Goal: Task Accomplishment & Management: Complete application form

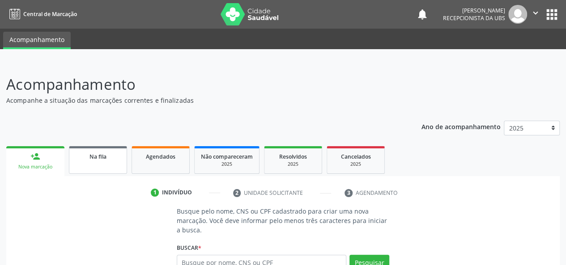
click at [102, 164] on link "Na fila" at bounding box center [98, 160] width 58 height 28
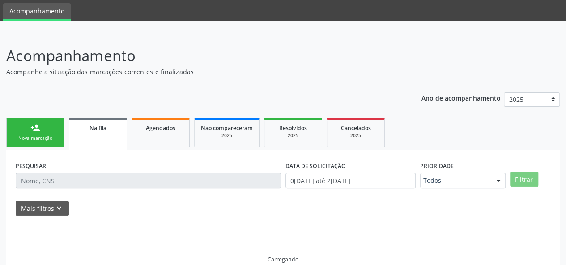
scroll to position [42, 0]
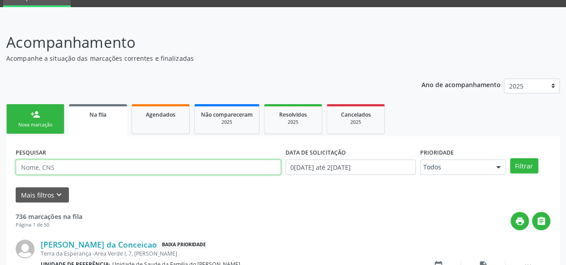
click at [89, 170] on input "text" at bounding box center [148, 167] width 265 height 15
type input "708400255902367"
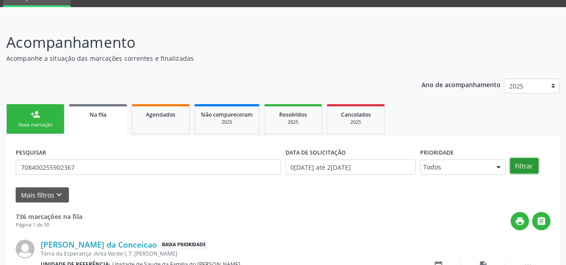
click at [519, 170] on button "Filtrar" at bounding box center [524, 165] width 28 height 15
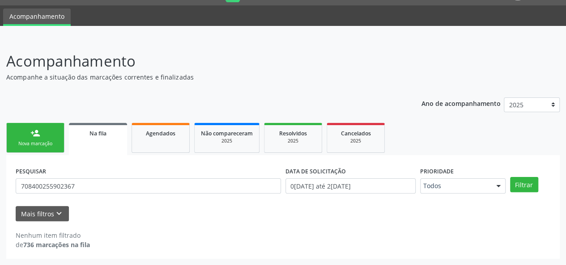
scroll to position [23, 0]
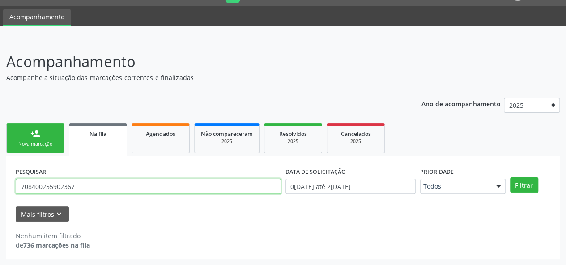
click at [62, 188] on input "708400255902367" at bounding box center [148, 186] width 265 height 15
click at [25, 137] on link "person_add Nova marcação" at bounding box center [35, 138] width 58 height 30
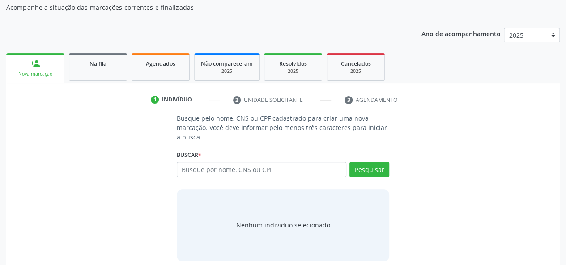
scroll to position [101, 0]
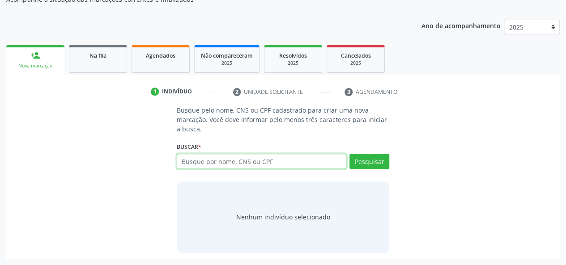
paste input "708400255902367"
type input "708400255902367"
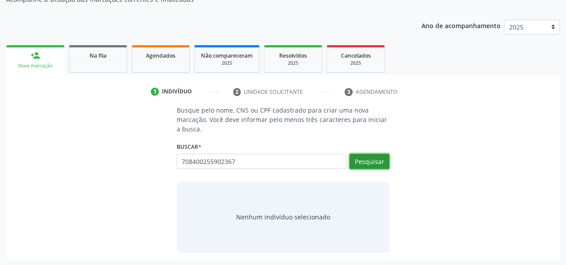
click at [363, 160] on button "Pesquisar" at bounding box center [369, 161] width 40 height 15
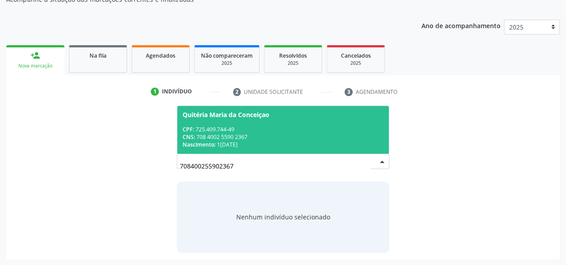
click at [334, 136] on div "CNS: 708 4002 5590 2367" at bounding box center [282, 137] width 201 height 8
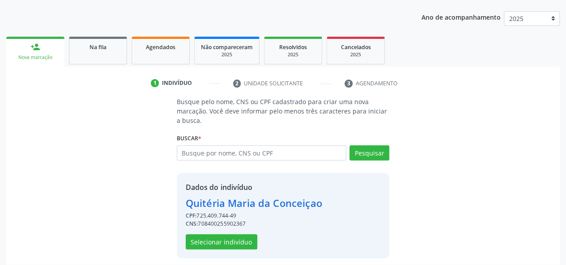
scroll to position [114, 0]
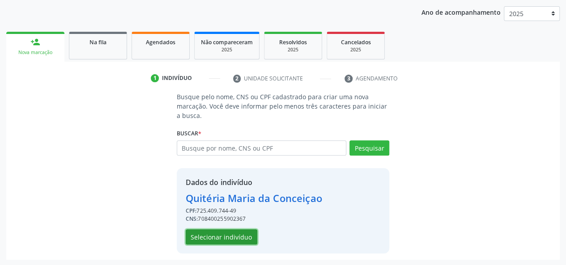
click at [224, 237] on button "Selecionar indivíduo" at bounding box center [222, 236] width 72 height 15
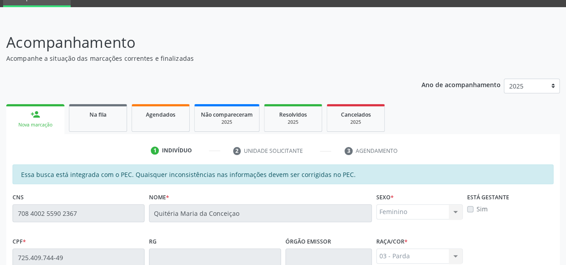
scroll to position [34, 0]
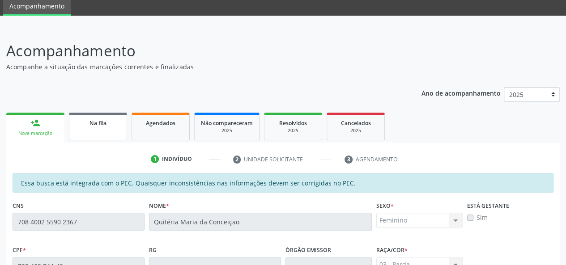
click at [110, 131] on link "Na fila" at bounding box center [98, 127] width 58 height 28
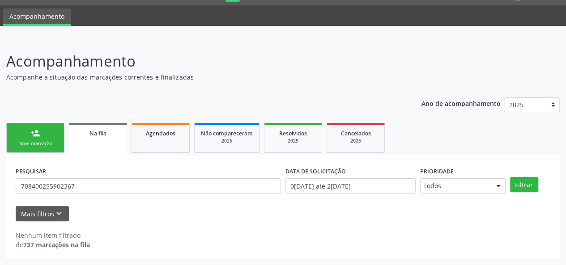
scroll to position [23, 0]
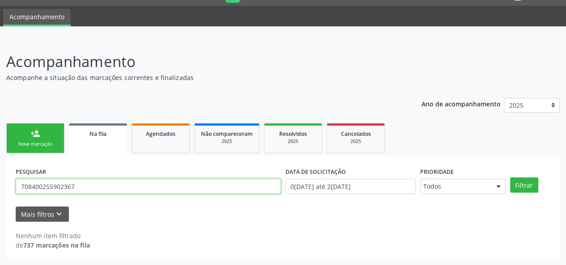
drag, startPoint x: 82, startPoint y: 186, endPoint x: 3, endPoint y: 183, distance: 79.7
click at [3, 183] on div "Acompanhamento Acompanhe a situação das marcações correntes e finalizadas Relat…" at bounding box center [283, 152] width 566 height 227
type input "709602694560779"
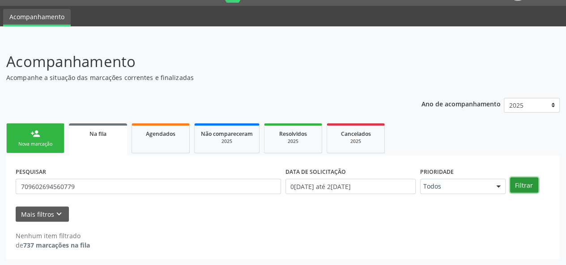
click at [518, 189] on button "Filtrar" at bounding box center [524, 185] width 28 height 15
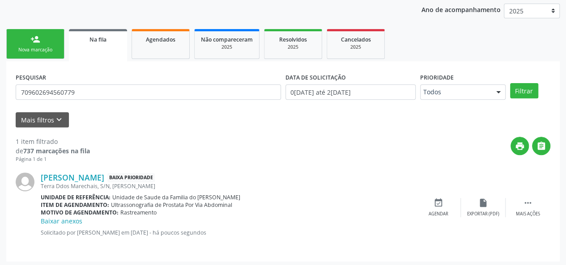
scroll to position [119, 0]
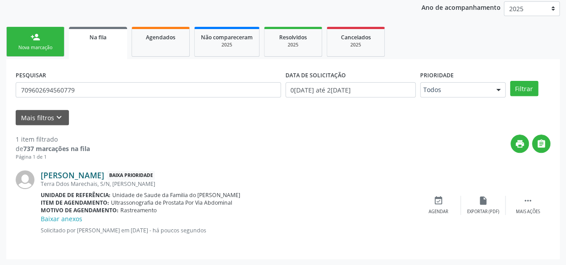
click at [85, 176] on link "Pedro dos Santos" at bounding box center [73, 175] width 64 height 10
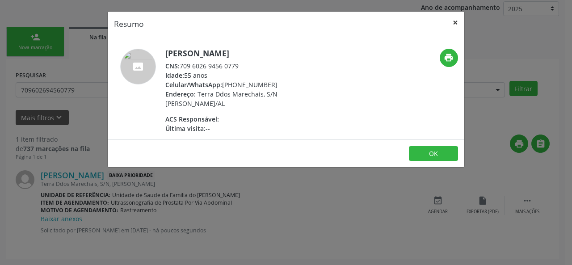
click at [452, 21] on button "×" at bounding box center [456, 23] width 18 height 22
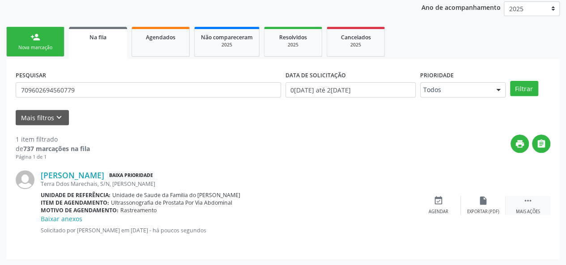
click at [517, 205] on div " Mais ações" at bounding box center [527, 205] width 45 height 19
click at [46, 43] on link "person_add Nova marcação" at bounding box center [35, 42] width 58 height 30
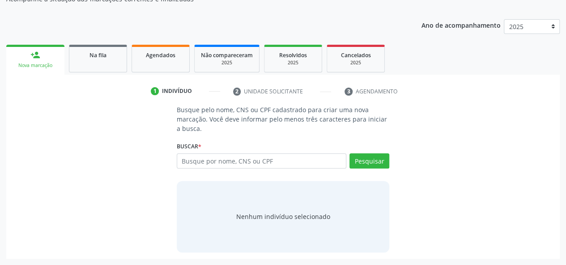
scroll to position [101, 0]
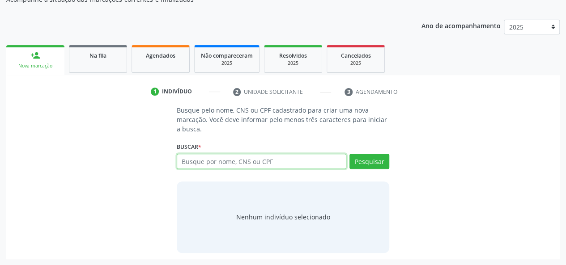
click at [249, 159] on input "text" at bounding box center [262, 161] width 170 height 15
type input "704008324175463"
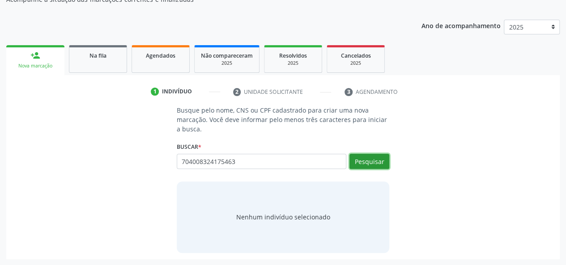
click at [377, 160] on button "Pesquisar" at bounding box center [369, 161] width 40 height 15
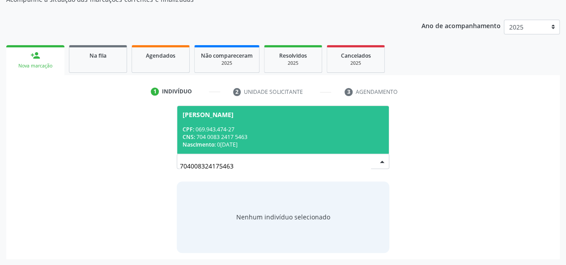
click at [292, 136] on div "CNS: 704 0083 2417 5463" at bounding box center [282, 137] width 201 height 8
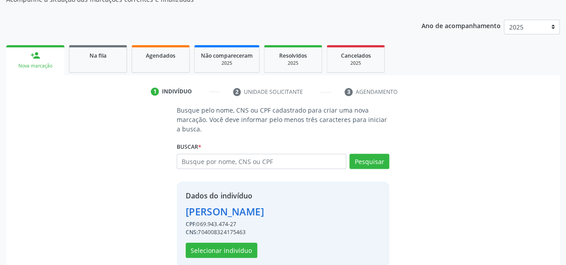
scroll to position [114, 0]
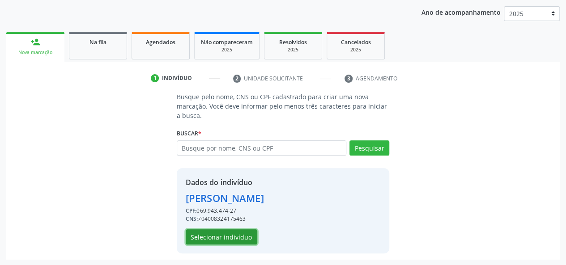
click at [231, 238] on button "Selecionar indivíduo" at bounding box center [222, 236] width 72 height 15
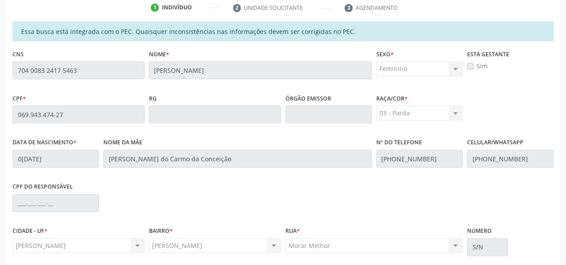
scroll to position [257, 0]
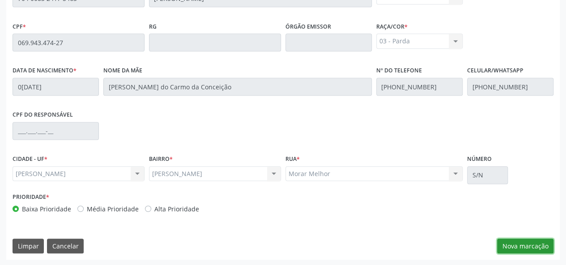
click at [529, 247] on button "Nova marcação" at bounding box center [525, 246] width 56 height 15
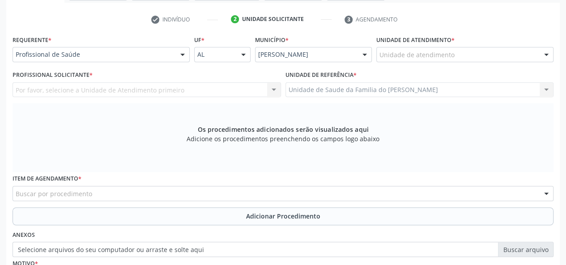
scroll to position [168, 0]
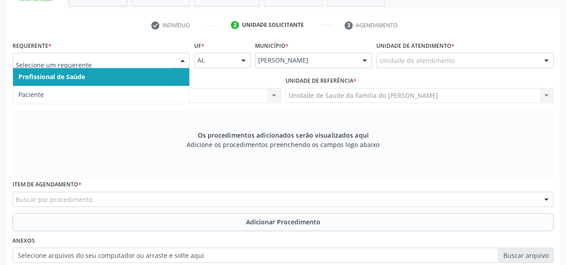
click at [115, 74] on span "Profissional de Saúde" at bounding box center [101, 77] width 176 height 18
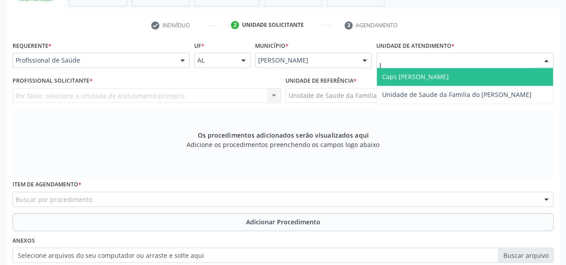
type input "[PERSON_NAME]"
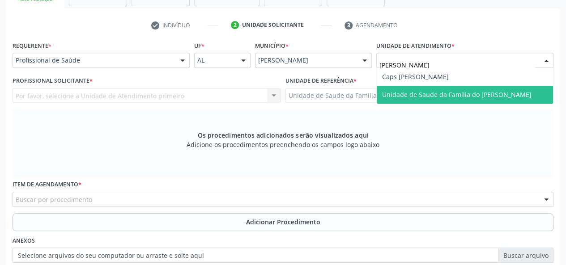
click at [440, 95] on span "Unidade de Saude da Familia do [PERSON_NAME]" at bounding box center [456, 94] width 149 height 8
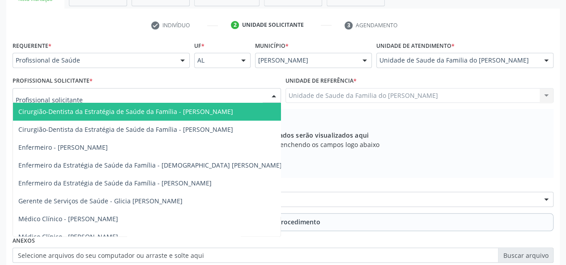
click at [271, 94] on div at bounding box center [273, 96] width 13 height 15
type input "J"
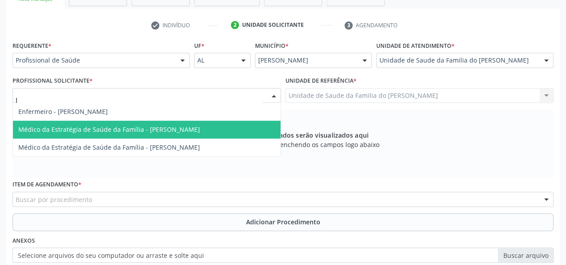
click at [200, 129] on span "Médico da Estratégia de Saúde da Família - [PERSON_NAME]" at bounding box center [109, 129] width 182 height 8
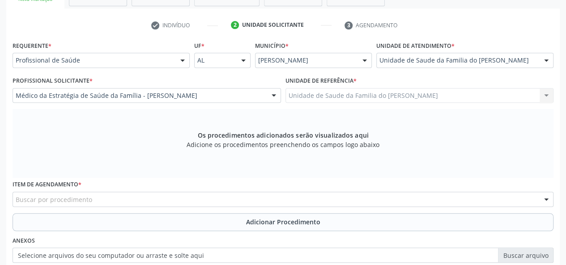
click at [152, 201] on div "Buscar por procedimento" at bounding box center [283, 199] width 541 height 15
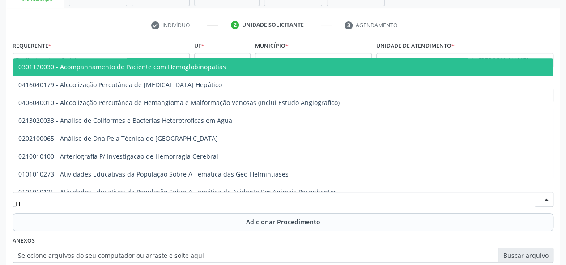
type input "H"
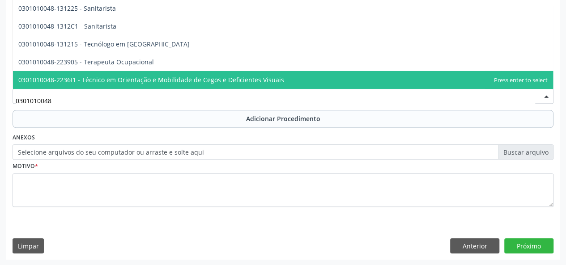
scroll to position [226, 0]
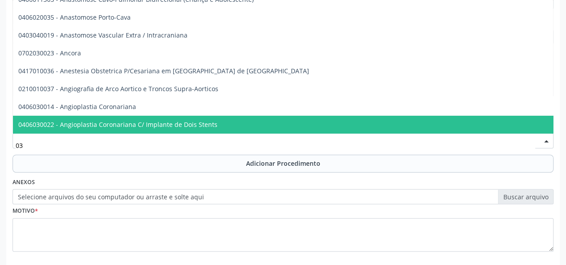
type input "0"
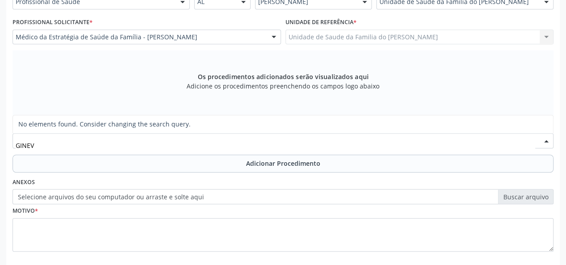
scroll to position [0, 0]
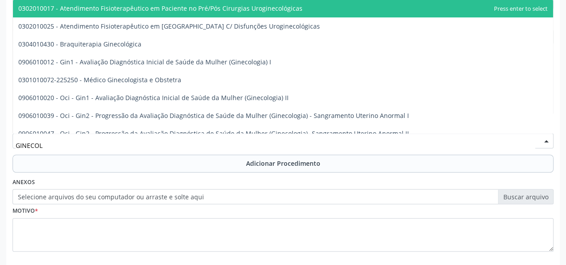
type input "GINECOLO"
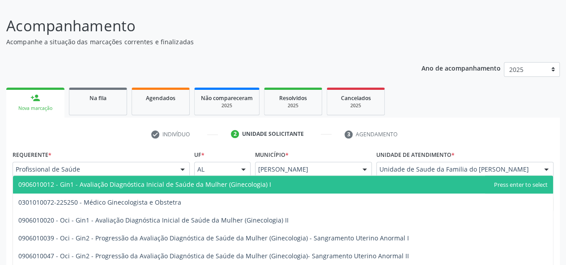
scroll to position [47, 0]
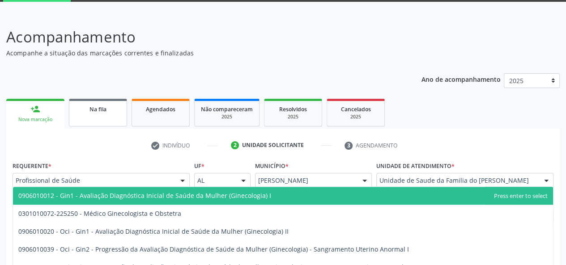
click at [108, 119] on link "Na fila" at bounding box center [98, 113] width 58 height 28
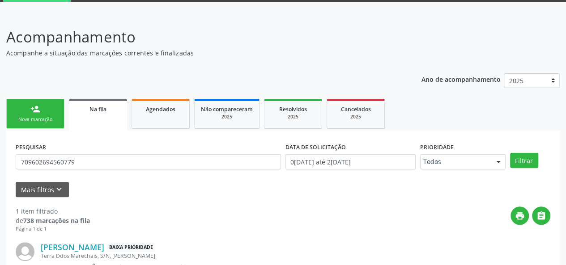
click at [40, 117] on div "Nova marcação" at bounding box center [35, 119] width 45 height 7
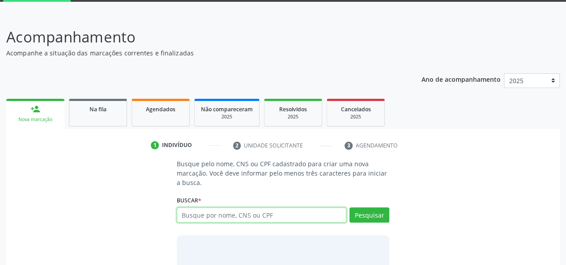
click at [245, 216] on input "text" at bounding box center [262, 215] width 170 height 15
type input "50484338404"
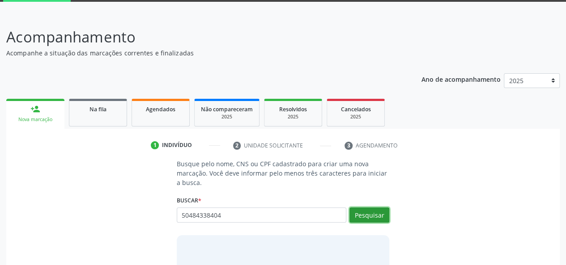
click at [371, 219] on button "Pesquisar" at bounding box center [369, 215] width 40 height 15
type input "50484338404"
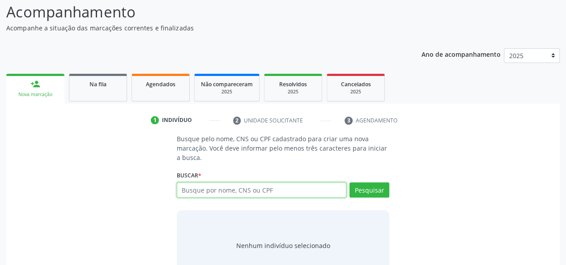
scroll to position [94, 0]
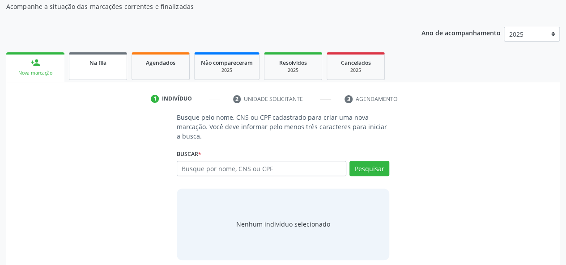
click at [102, 68] on link "Na fila" at bounding box center [98, 66] width 58 height 28
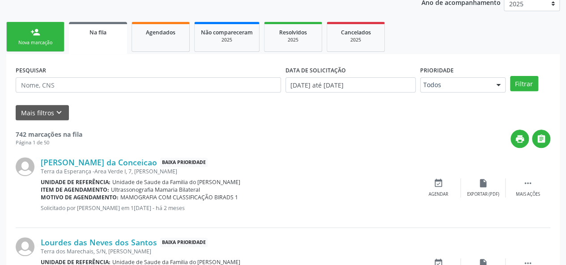
scroll to position [139, 0]
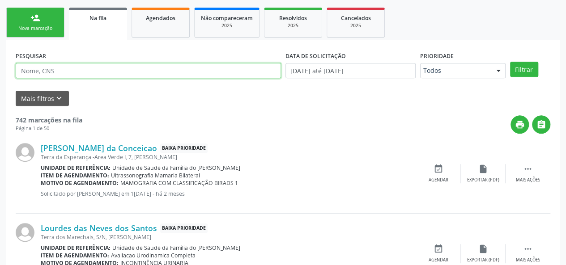
click at [54, 73] on input "text" at bounding box center [148, 70] width 265 height 15
type input "704003836340566"
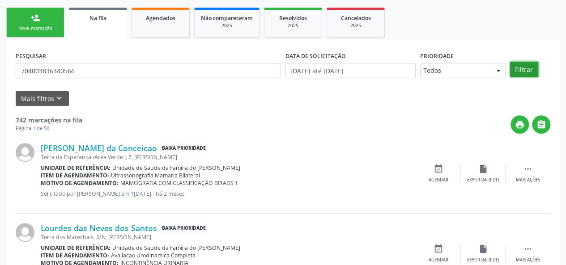
click at [529, 68] on button "Filtrar" at bounding box center [524, 69] width 28 height 15
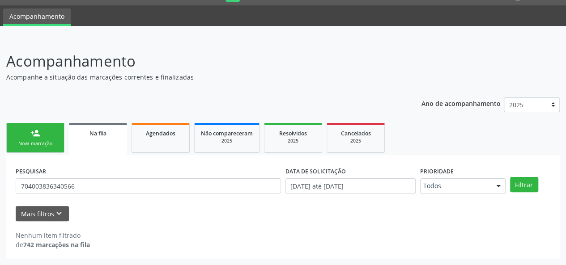
scroll to position [23, 0]
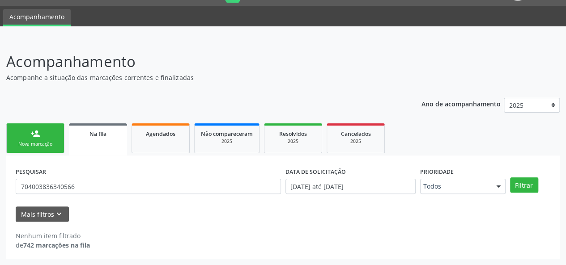
click at [113, 141] on link "Na fila" at bounding box center [98, 139] width 58 height 32
click at [524, 187] on button "Filtrar" at bounding box center [524, 185] width 28 height 15
click at [34, 217] on button "Mais filtros keyboard_arrow_down" at bounding box center [42, 215] width 53 height 16
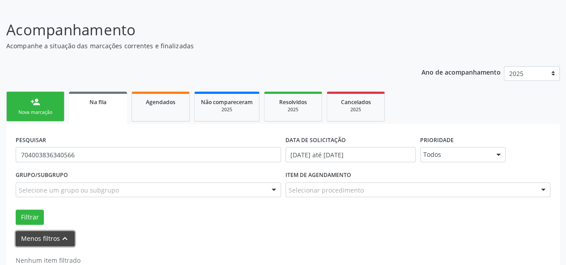
scroll to position [79, 0]
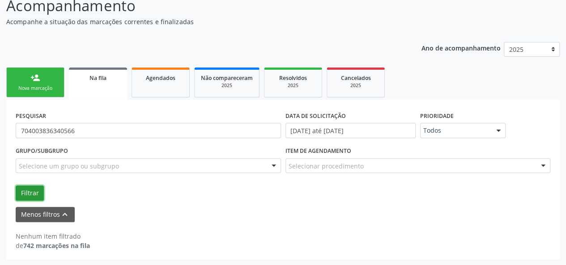
click at [25, 194] on button "Filtrar" at bounding box center [30, 193] width 28 height 15
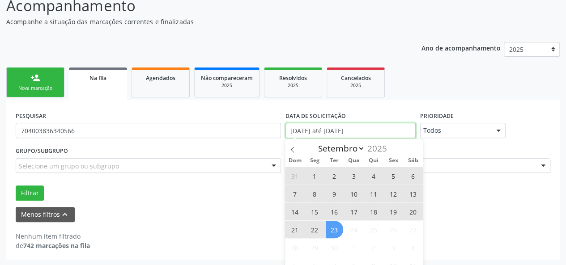
click at [355, 132] on input "[DATE] até [DATE]" at bounding box center [350, 130] width 130 height 15
click at [315, 178] on span "1" at bounding box center [314, 175] width 17 height 17
type input "[DATE]"
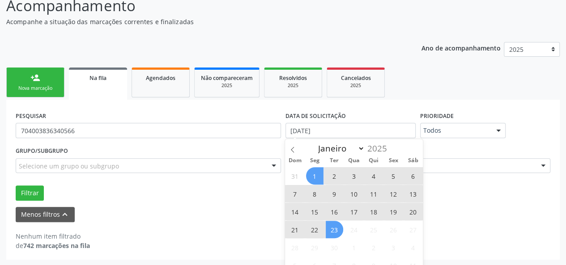
click at [329, 228] on span "23" at bounding box center [334, 229] width 17 height 17
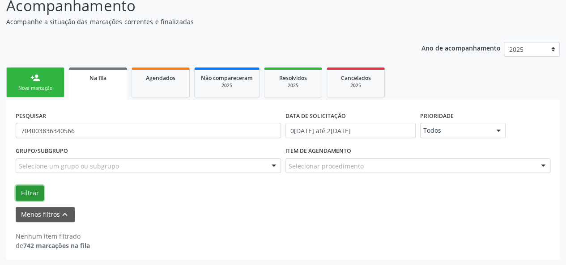
drag, startPoint x: 29, startPoint y: 192, endPoint x: 37, endPoint y: 191, distance: 8.2
click at [30, 191] on button "Filtrar" at bounding box center [30, 193] width 28 height 15
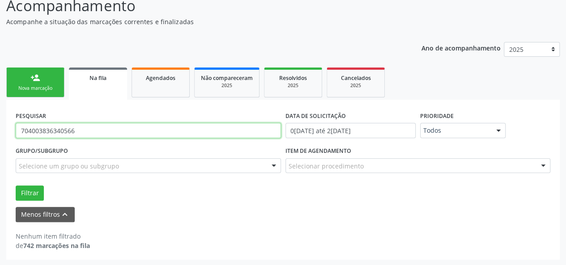
drag, startPoint x: 89, startPoint y: 133, endPoint x: 5, endPoint y: 130, distance: 83.7
click at [5, 130] on div "Acompanhamento Acompanhe a situação das marcações correntes e finalizadas Relat…" at bounding box center [283, 124] width 566 height 283
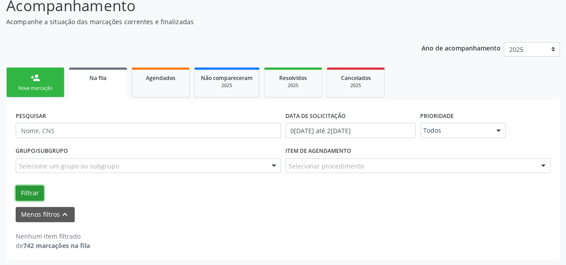
click at [30, 190] on button "Filtrar" at bounding box center [30, 193] width 28 height 15
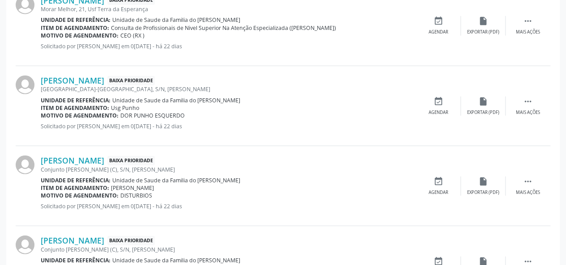
scroll to position [1311, 0]
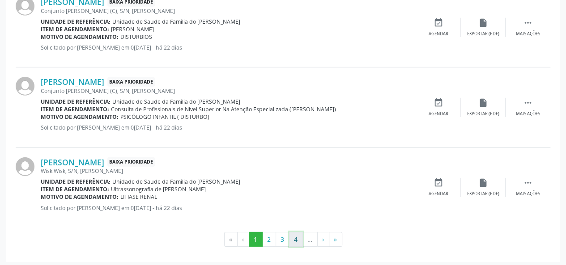
click at [292, 237] on button "4" at bounding box center [296, 239] width 14 height 15
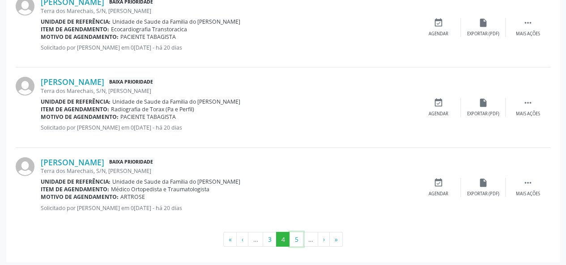
click at [295, 232] on button "5" at bounding box center [296, 239] width 14 height 15
click at [295, 232] on button "6" at bounding box center [296, 239] width 14 height 15
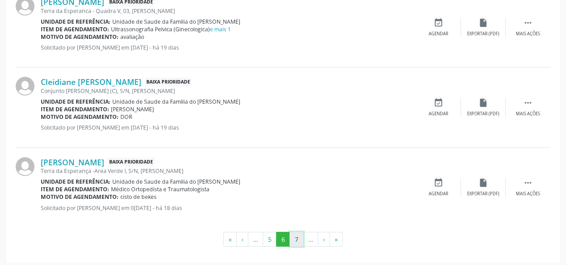
click at [291, 238] on button "7" at bounding box center [296, 239] width 14 height 15
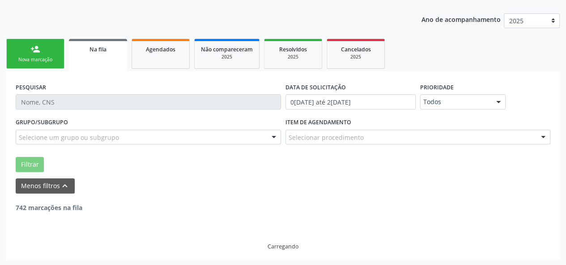
scroll to position [1318, 0]
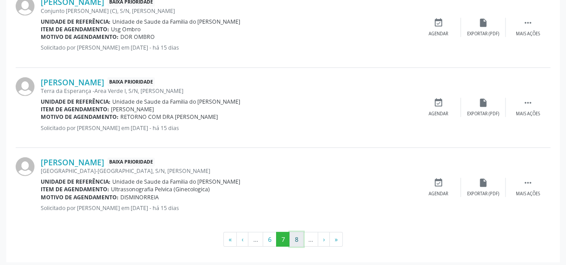
click at [294, 233] on button "8" at bounding box center [296, 239] width 14 height 15
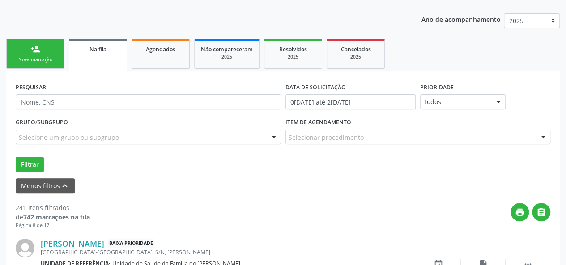
scroll to position [1311, 0]
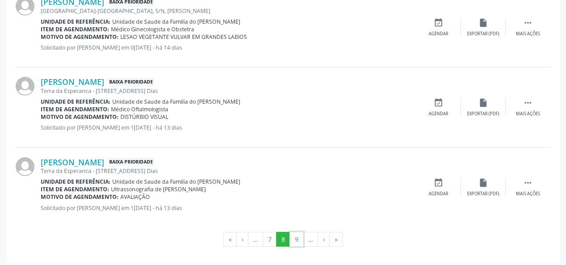
click at [294, 233] on button "9" at bounding box center [296, 239] width 14 height 15
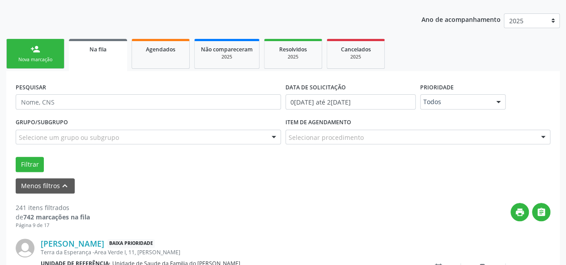
scroll to position [1318, 0]
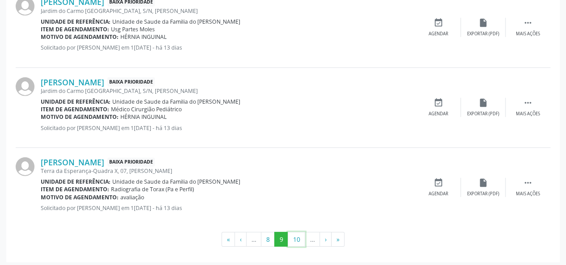
click at [294, 233] on button "10" at bounding box center [296, 239] width 17 height 15
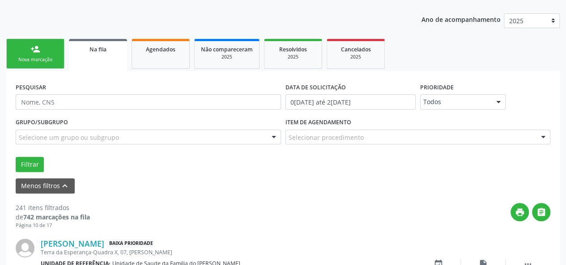
scroll to position [1311, 0]
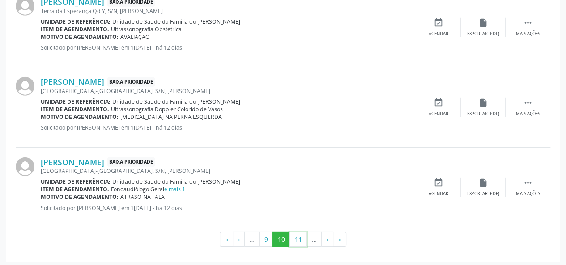
click at [294, 233] on button "11" at bounding box center [297, 239] width 17 height 15
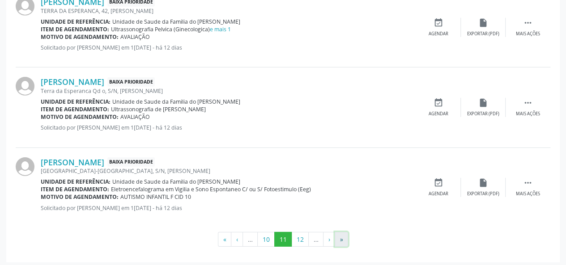
click at [339, 237] on button "»" at bounding box center [341, 239] width 13 height 15
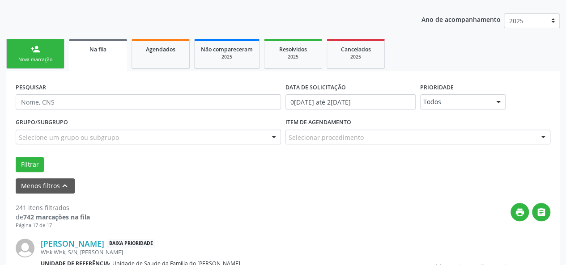
scroll to position [201, 0]
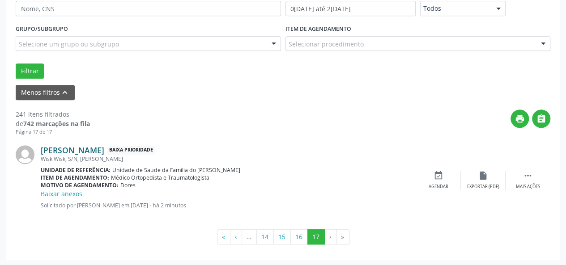
click at [86, 152] on link "[PERSON_NAME]" at bounding box center [73, 150] width 64 height 10
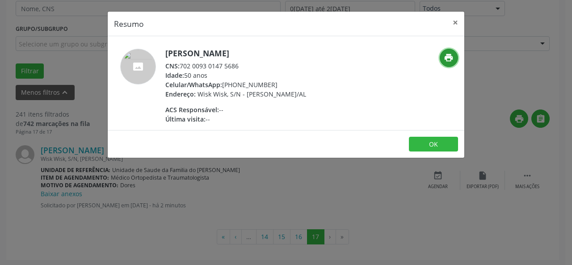
click at [455, 59] on button "print" at bounding box center [449, 58] width 18 height 18
click at [460, 20] on button "×" at bounding box center [456, 23] width 18 height 22
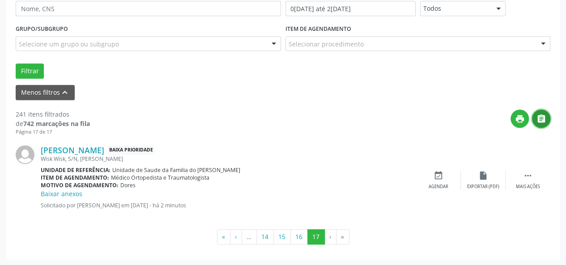
click at [542, 119] on icon "" at bounding box center [541, 119] width 10 height 10
click at [531, 178] on icon "" at bounding box center [528, 176] width 10 height 10
click at [353, 185] on div "Exportar (PDF)" at bounding box center [349, 187] width 32 height 6
click at [91, 151] on link "[PERSON_NAME]" at bounding box center [73, 150] width 64 height 10
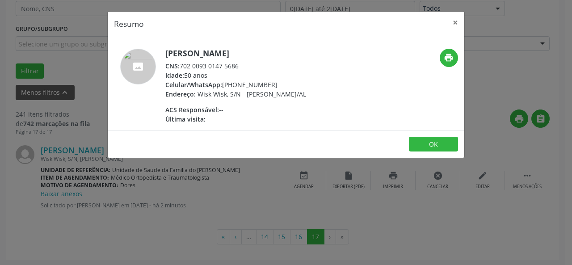
click at [140, 65] on img at bounding box center [138, 67] width 36 height 36
click at [444, 55] on button "print" at bounding box center [449, 58] width 18 height 18
click at [206, 88] on span "Celular/WhatsApp:" at bounding box center [193, 85] width 57 height 8
click at [431, 148] on button "OK" at bounding box center [433, 144] width 49 height 15
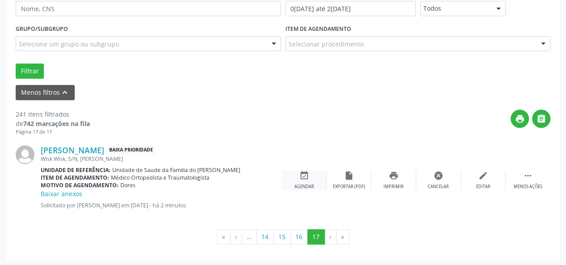
click at [304, 178] on icon "event_available" at bounding box center [304, 176] width 10 height 10
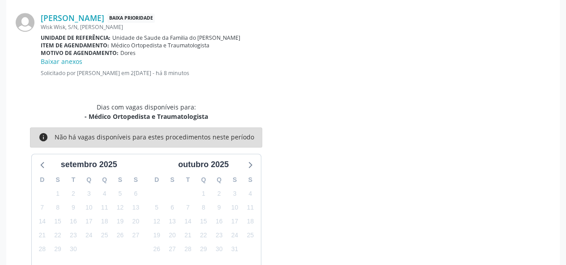
scroll to position [0, 0]
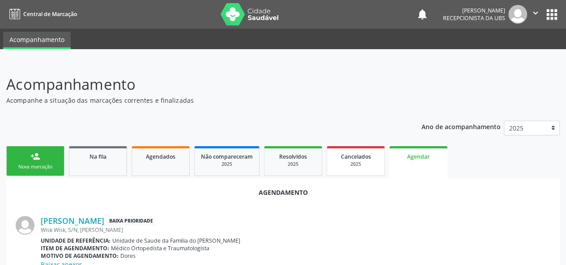
click at [352, 169] on link "Cancelados 2025" at bounding box center [355, 161] width 58 height 30
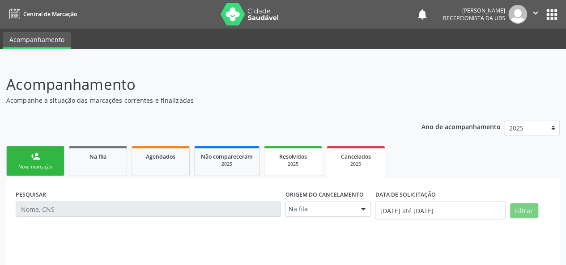
click at [283, 161] on div "2025" at bounding box center [293, 164] width 45 height 7
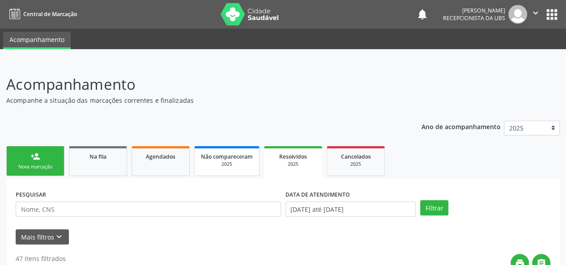
click at [230, 160] on div "Não compareceram" at bounding box center [227, 156] width 52 height 9
click at [154, 157] on span "Agendados" at bounding box center [161, 157] width 30 height 8
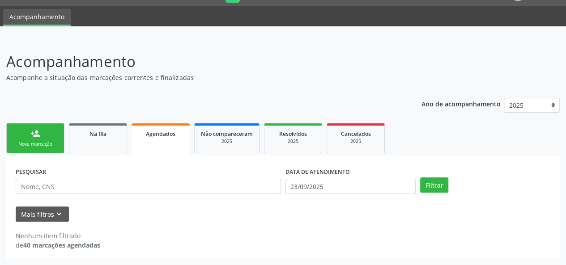
click at [162, 136] on span "Agendados" at bounding box center [161, 134] width 30 height 8
click at [356, 187] on input "23/09/2025" at bounding box center [350, 186] width 130 height 15
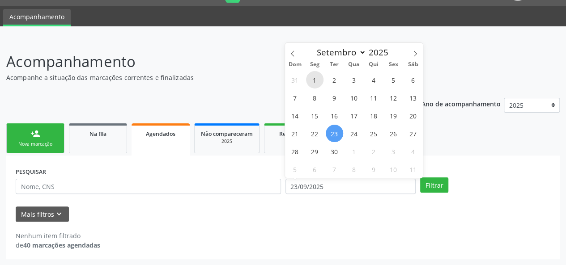
click at [315, 76] on span "1" at bounding box center [314, 79] width 17 height 17
type input "[DATE]"
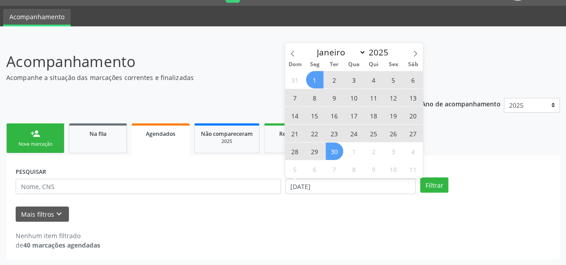
click at [329, 153] on span "30" at bounding box center [334, 151] width 17 height 17
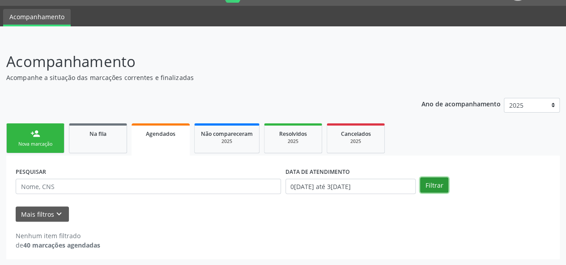
click at [431, 183] on button "Filtrar" at bounding box center [434, 185] width 28 height 15
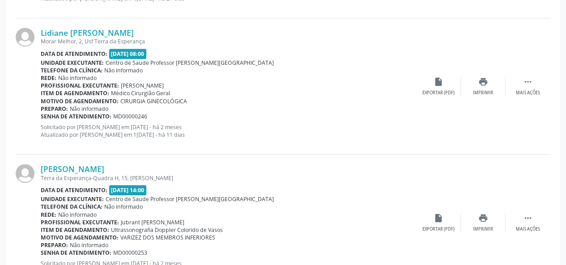
scroll to position [2101, 0]
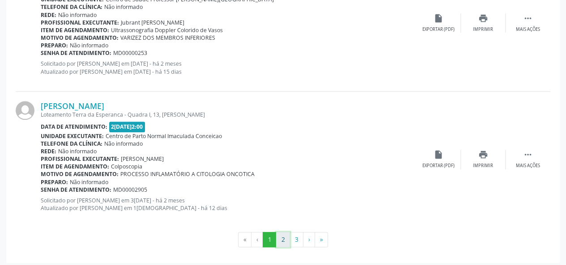
click at [283, 236] on button "2" at bounding box center [283, 239] width 14 height 15
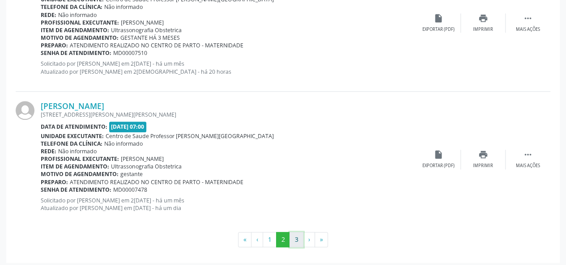
click at [294, 239] on button "3" at bounding box center [296, 239] width 14 height 15
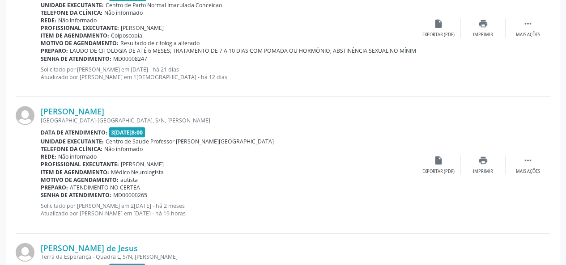
scroll to position [880, 0]
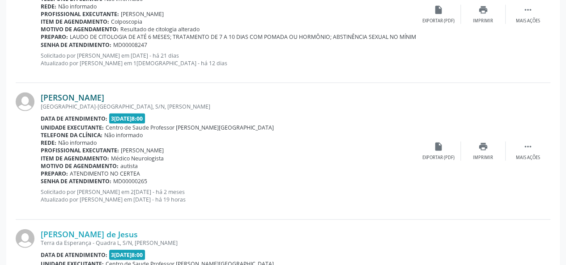
click at [80, 97] on link "[PERSON_NAME]" at bounding box center [73, 98] width 64 height 10
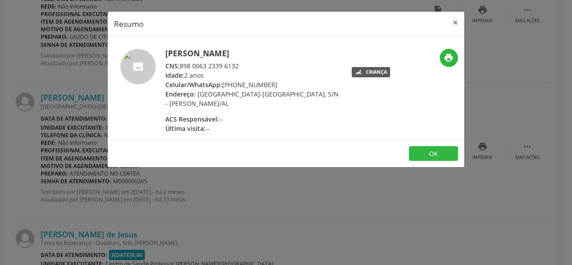
drag, startPoint x: 249, startPoint y: 68, endPoint x: 179, endPoint y: 68, distance: 69.3
click at [179, 68] on div "CNS: 898 0063 2339 6132" at bounding box center [252, 65] width 174 height 9
copy div "898 0063 2339 6132"
click at [453, 23] on button "×" at bounding box center [456, 23] width 18 height 22
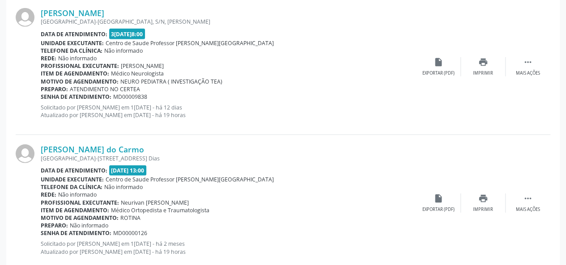
scroll to position [1283, 0]
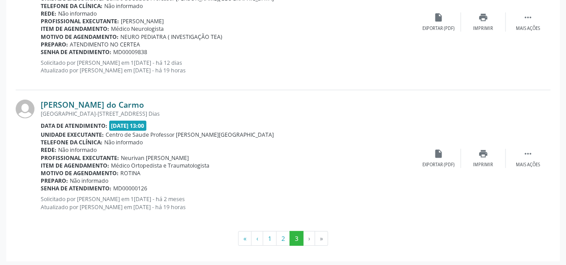
click at [104, 104] on link "[PERSON_NAME] do Carmo" at bounding box center [92, 105] width 103 height 10
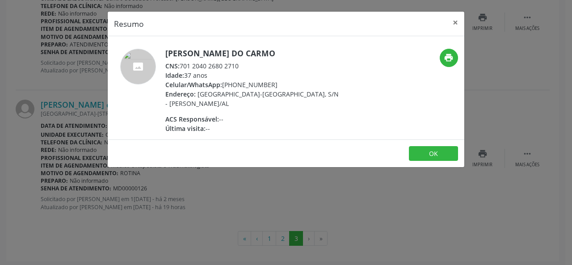
drag, startPoint x: 248, startPoint y: 65, endPoint x: 182, endPoint y: 65, distance: 66.2
click at [182, 65] on div "CNS: 701 2040 2680 2710" at bounding box center [252, 65] width 174 height 9
copy div "701 2040 2680 2710"
click at [453, 24] on button "×" at bounding box center [456, 23] width 18 height 22
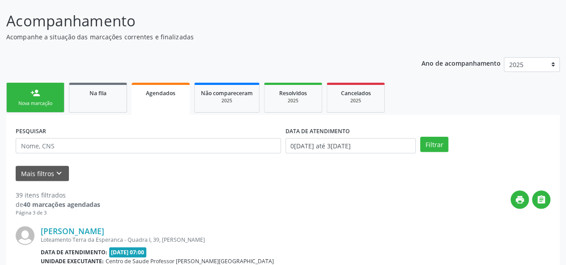
scroll to position [0, 0]
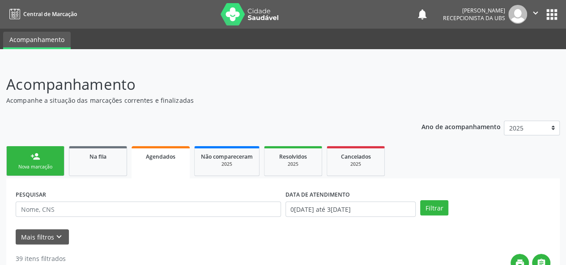
click at [29, 160] on link "person_add Nova marcação" at bounding box center [35, 161] width 58 height 30
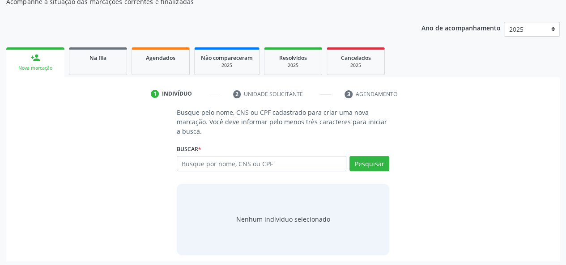
scroll to position [101, 0]
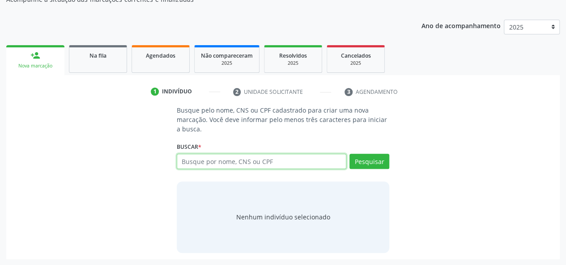
click at [217, 165] on input "text" at bounding box center [262, 161] width 170 height 15
drag, startPoint x: 234, startPoint y: 158, endPoint x: 225, endPoint y: 182, distance: 26.1
click at [234, 158] on input "text" at bounding box center [262, 161] width 170 height 15
drag, startPoint x: 97, startPoint y: 60, endPoint x: 118, endPoint y: 69, distance: 23.3
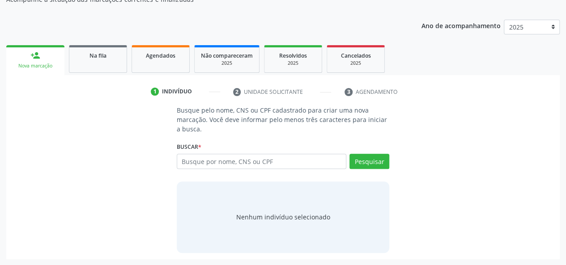
click at [97, 60] on link "Na fila" at bounding box center [98, 59] width 58 height 28
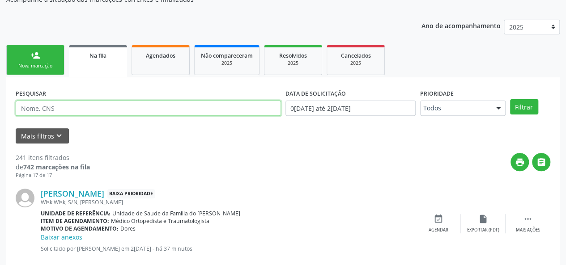
click at [98, 106] on input "text" at bounding box center [148, 108] width 265 height 15
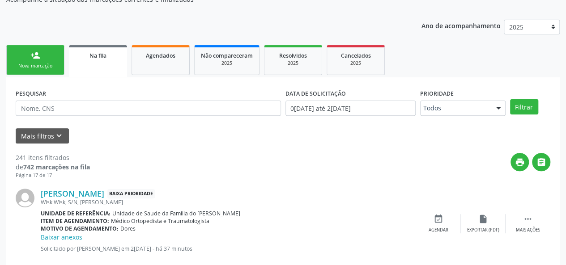
click at [255, 174] on div "print " at bounding box center [320, 166] width 460 height 26
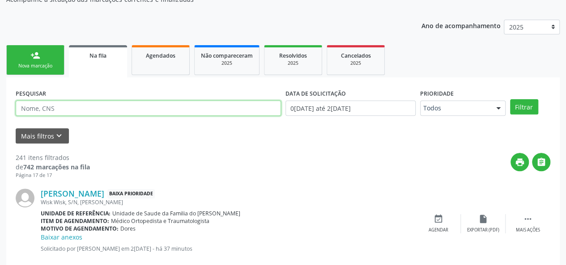
click at [84, 113] on input "text" at bounding box center [148, 108] width 265 height 15
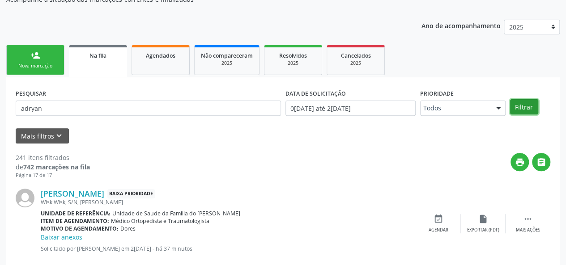
drag, startPoint x: 519, startPoint y: 110, endPoint x: 499, endPoint y: 144, distance: 40.3
click at [519, 112] on button "Filtrar" at bounding box center [524, 106] width 28 height 15
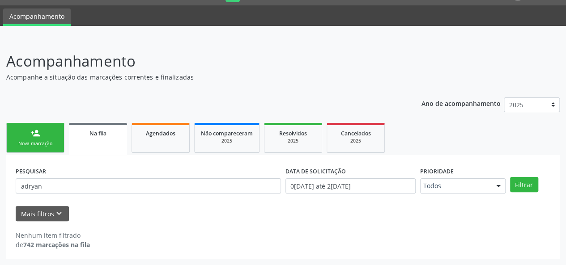
scroll to position [23, 0]
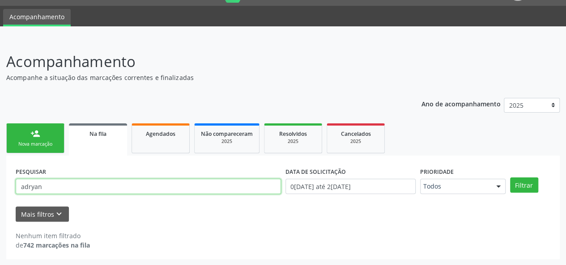
click at [33, 188] on input "adryan" at bounding box center [148, 186] width 265 height 15
drag, startPoint x: 84, startPoint y: 185, endPoint x: 146, endPoint y: 201, distance: 63.8
click at [87, 186] on input "adryan" at bounding box center [148, 186] width 265 height 15
type input "a"
click at [98, 137] on div "Na fila" at bounding box center [98, 133] width 46 height 9
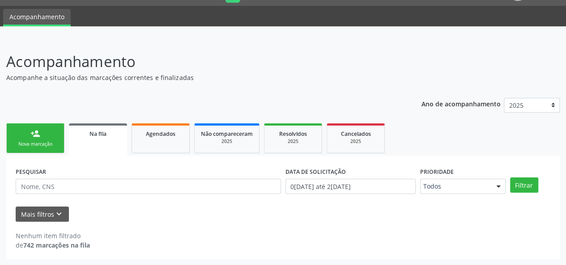
drag, startPoint x: 102, startPoint y: 142, endPoint x: 122, endPoint y: 152, distance: 22.0
click at [102, 142] on link "Na fila" at bounding box center [98, 139] width 58 height 32
paste input "898005197202833"
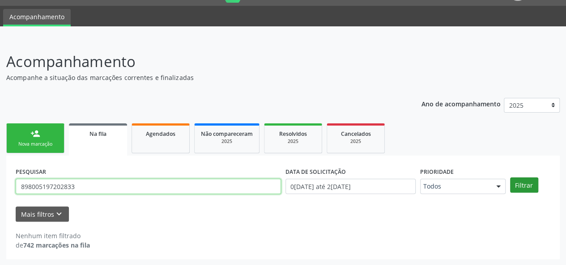
type input "898005197202833"
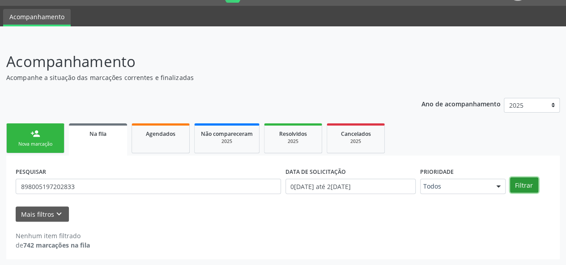
click at [535, 187] on button "Filtrar" at bounding box center [524, 185] width 28 height 15
click at [44, 138] on link "person_add Nova marcação" at bounding box center [35, 138] width 58 height 30
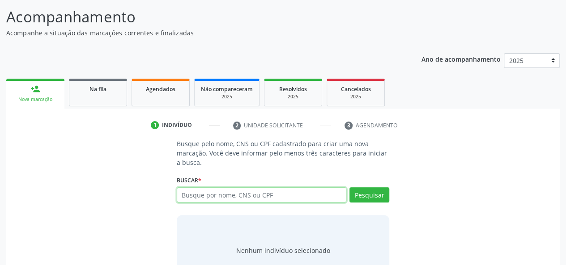
click at [214, 192] on input "text" at bounding box center [262, 194] width 170 height 15
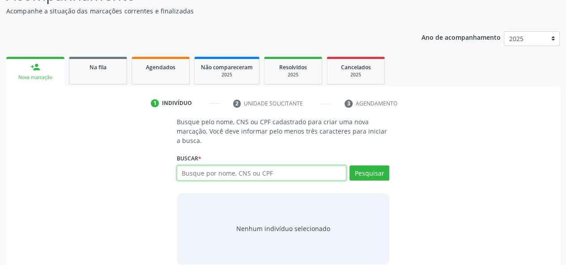
scroll to position [101, 0]
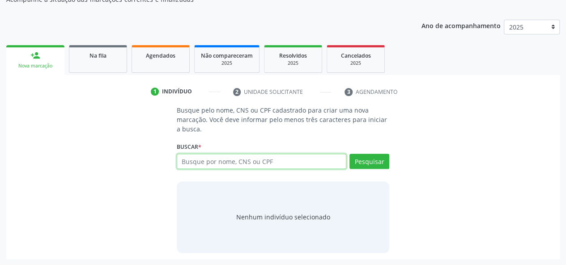
paste input "898005197202833"
type input "898005197202833"
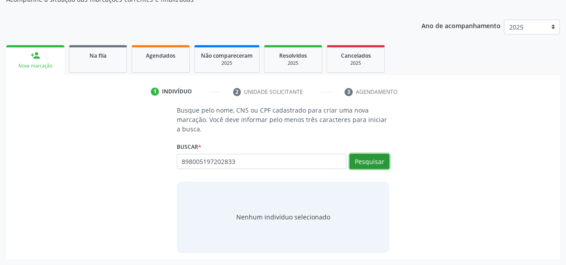
click at [381, 157] on button "Pesquisar" at bounding box center [369, 161] width 40 height 15
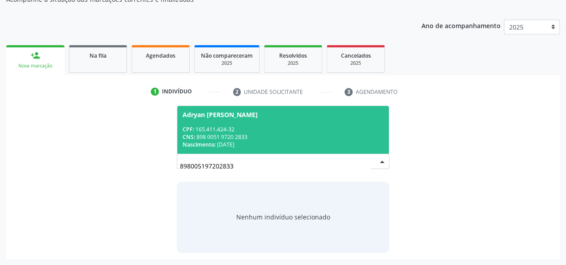
click at [321, 118] on span "Adryan [PERSON_NAME] CPF: 165.411.424-32 CNS: 898 0051 9720 2833 Nascimento: 2[…" at bounding box center [283, 130] width 212 height 48
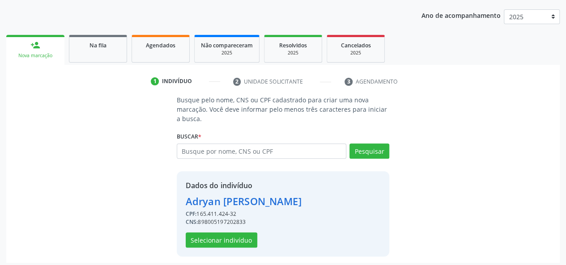
scroll to position [114, 0]
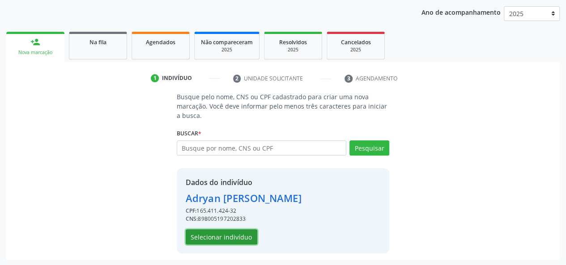
click at [231, 237] on button "Selecionar indivíduo" at bounding box center [222, 236] width 72 height 15
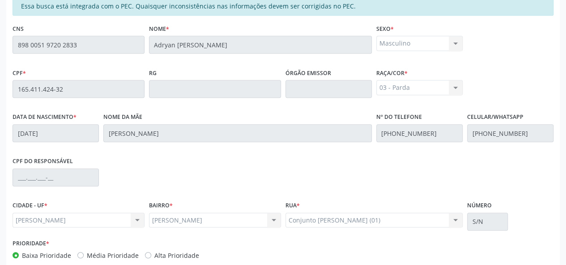
scroll to position [257, 0]
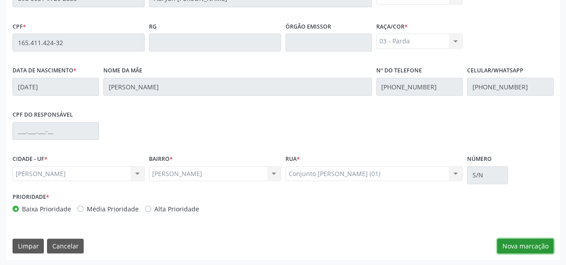
click at [536, 246] on button "Nova marcação" at bounding box center [525, 246] width 56 height 15
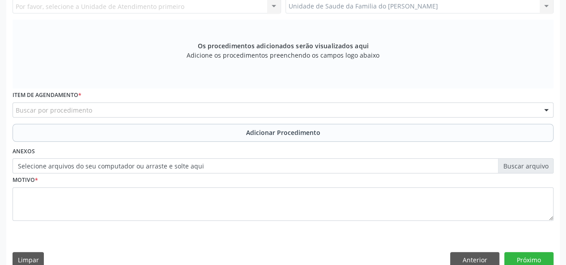
click at [208, 110] on div "Buscar por procedimento" at bounding box center [283, 109] width 541 height 15
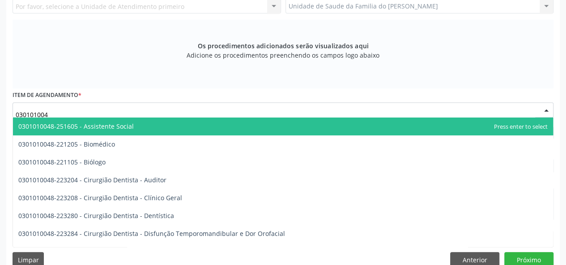
type input "0301010048"
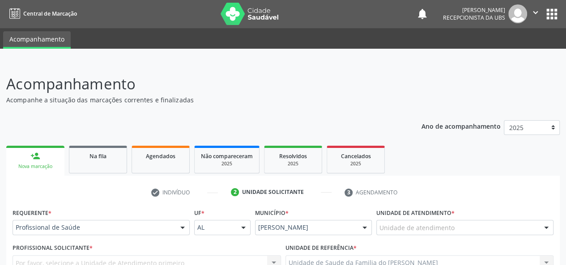
scroll to position [0, 0]
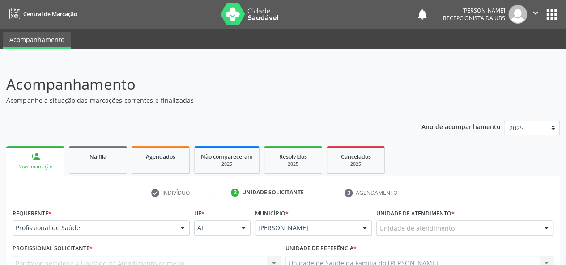
drag, startPoint x: 23, startPoint y: 161, endPoint x: 28, endPoint y: 161, distance: 5.4
click at [23, 161] on link "person_add Nova marcação" at bounding box center [35, 161] width 58 height 30
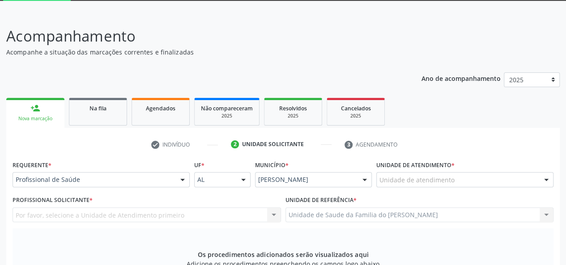
scroll to position [134, 0]
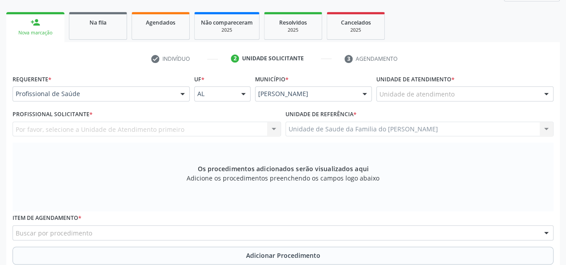
click at [42, 24] on link "person_add Nova marcação" at bounding box center [35, 27] width 58 height 30
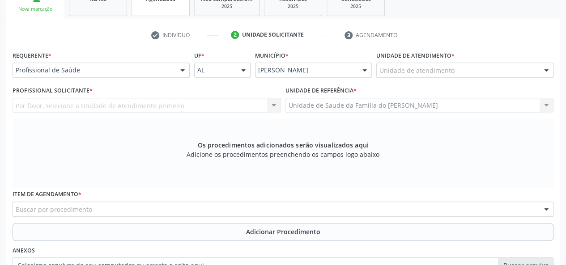
scroll to position [92, 0]
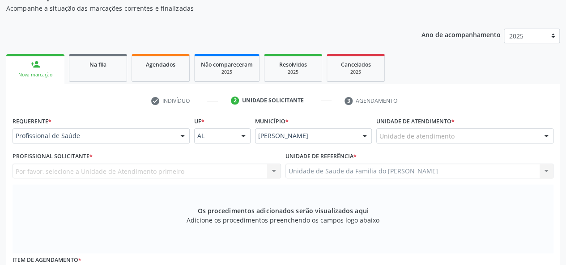
drag, startPoint x: 109, startPoint y: 74, endPoint x: 43, endPoint y: 75, distance: 66.2
click at [109, 74] on link "Na fila" at bounding box center [98, 68] width 58 height 28
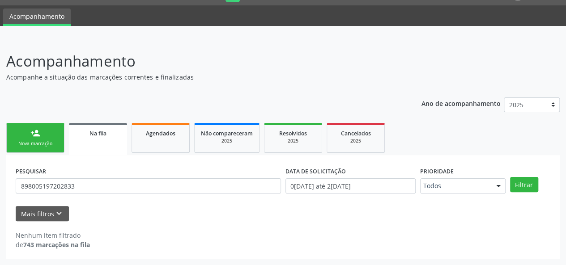
scroll to position [23, 0]
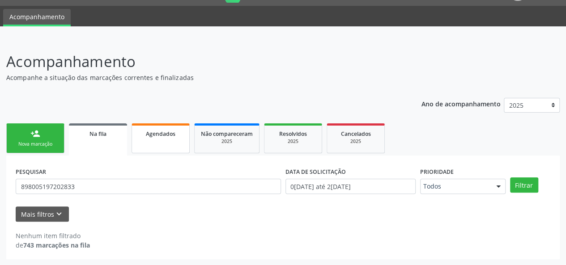
drag, startPoint x: 34, startPoint y: 141, endPoint x: 164, endPoint y: 138, distance: 129.7
click at [34, 140] on link "person_add Nova marcação" at bounding box center [35, 138] width 58 height 30
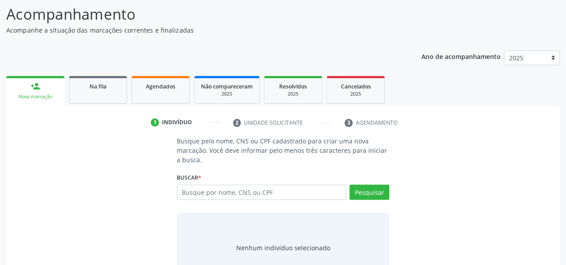
scroll to position [101, 0]
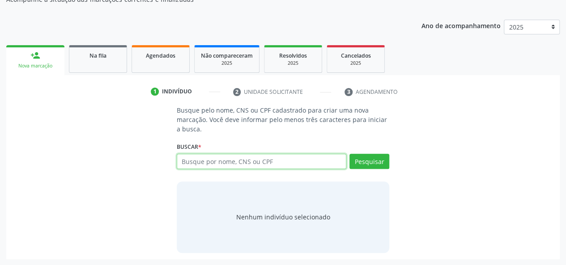
click at [231, 156] on input "text" at bounding box center [262, 161] width 170 height 15
type input "52465357468"
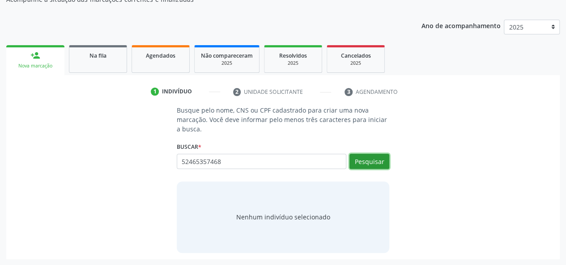
click at [367, 158] on button "Pesquisar" at bounding box center [369, 161] width 40 height 15
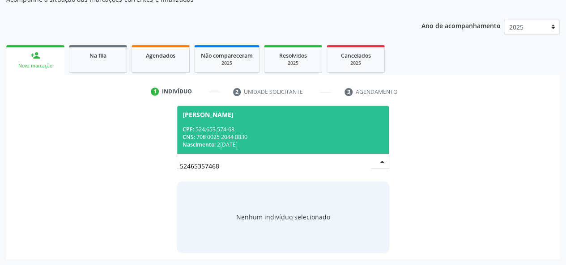
click at [314, 121] on span "[PERSON_NAME] CPF: 524.653.574-68 CNS: 708 0025 2044 8830 Nascimento: 2[DATE]" at bounding box center [283, 130] width 212 height 48
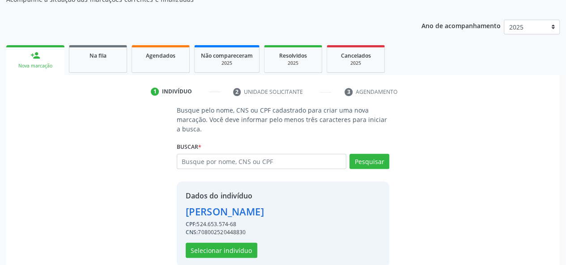
scroll to position [114, 0]
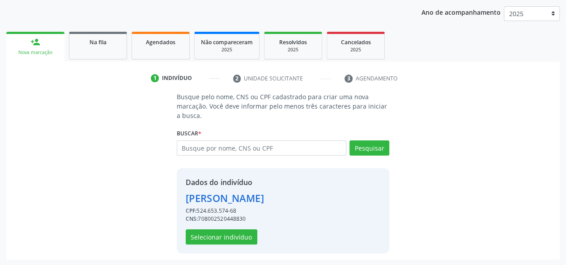
drag, startPoint x: 250, startPoint y: 220, endPoint x: 199, endPoint y: 220, distance: 51.9
click at [199, 220] on div "CNS: 708002520448830" at bounding box center [225, 219] width 78 height 8
copy div "708002520448830"
click at [221, 238] on button "Selecionar indivíduo" at bounding box center [222, 236] width 72 height 15
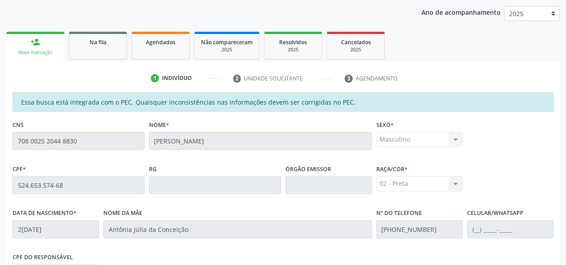
scroll to position [257, 0]
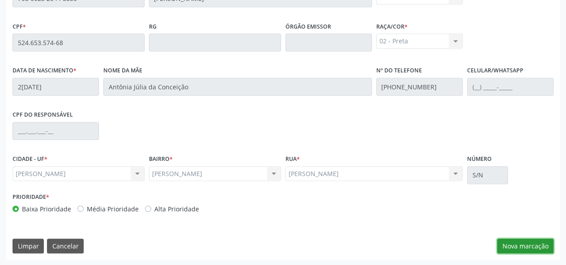
click at [519, 245] on button "Nova marcação" at bounding box center [525, 246] width 56 height 15
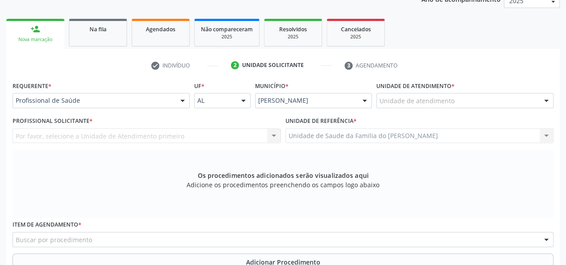
scroll to position [123, 0]
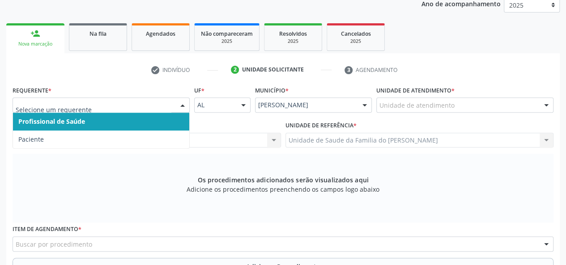
drag, startPoint x: 144, startPoint y: 123, endPoint x: 150, endPoint y: 123, distance: 6.3
click at [144, 123] on span "Profissional de Saúde" at bounding box center [101, 122] width 176 height 18
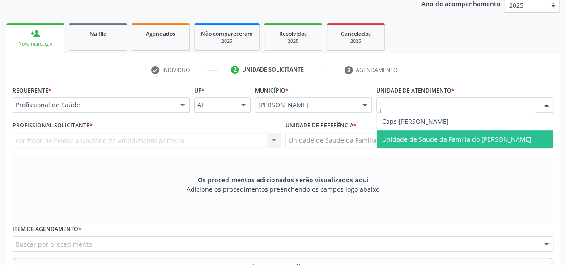
click at [453, 137] on span "Unidade de Saude da Familia do [PERSON_NAME]" at bounding box center [456, 139] width 149 height 8
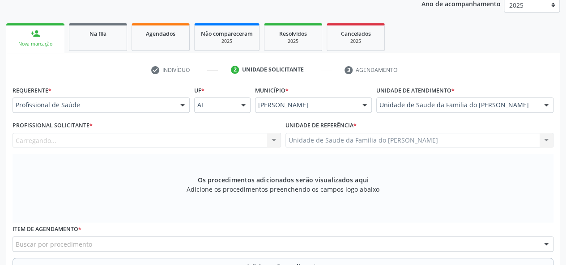
click at [272, 140] on div "Carregando... Nenhum resultado encontrado para: " " Não há nenhuma opção para s…" at bounding box center [147, 140] width 268 height 15
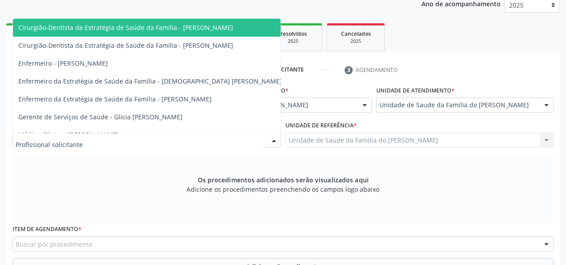
click at [272, 140] on div at bounding box center [273, 140] width 13 height 15
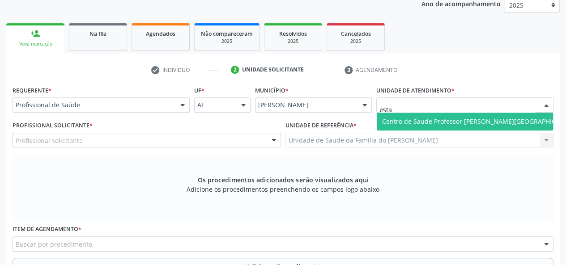
type input "estac"
click at [512, 119] on span "Centro de Saude Professor [PERSON_NAME][GEOGRAPHIC_DATA]" at bounding box center [479, 122] width 205 height 18
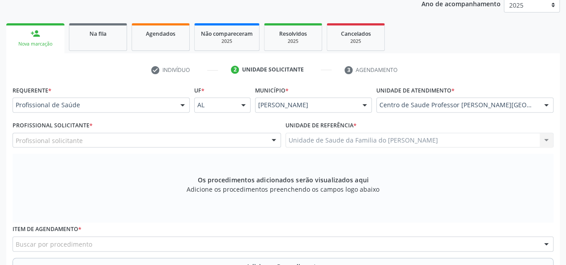
click at [273, 136] on div "Profissional solicitante Assistente Administrativo - [PERSON_NAME] Assistente A…" at bounding box center [147, 140] width 268 height 15
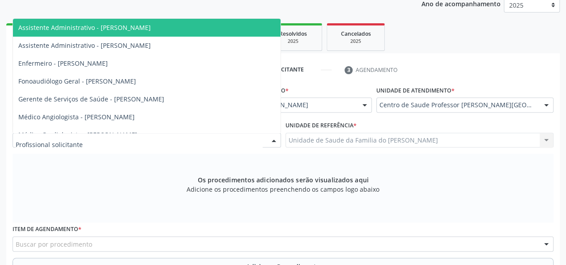
click at [273, 140] on div at bounding box center [273, 140] width 13 height 15
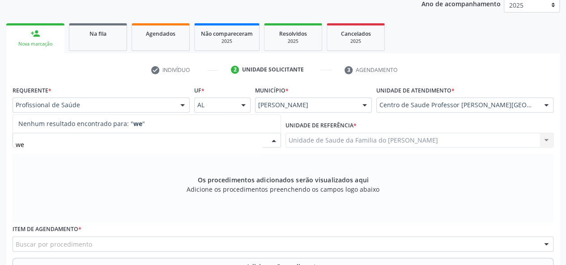
type input "wel"
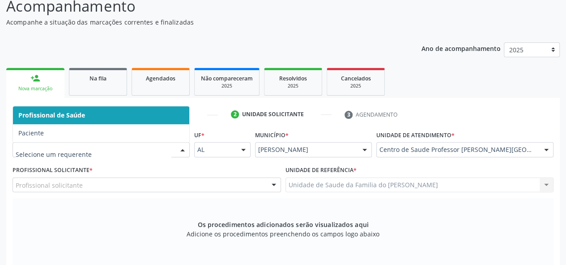
click at [174, 145] on div "Requerente * Profissional de Saúde Paciente Nenhum resultado encontrado para: "…" at bounding box center [283, 270] width 541 height 284
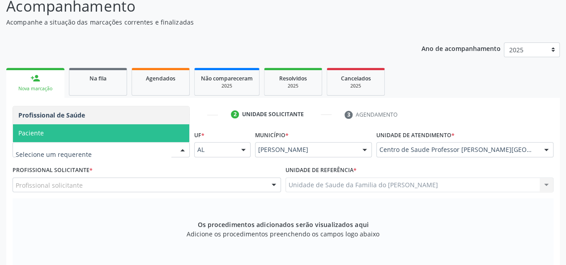
click at [153, 134] on span "Paciente" at bounding box center [101, 133] width 176 height 18
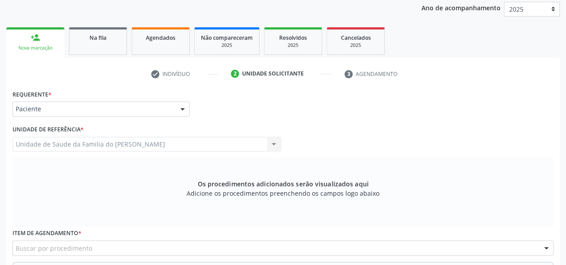
scroll to position [168, 0]
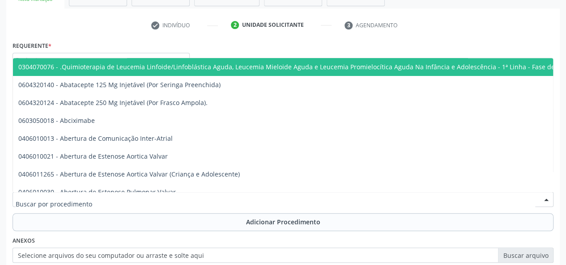
click at [128, 196] on div at bounding box center [283, 199] width 541 height 15
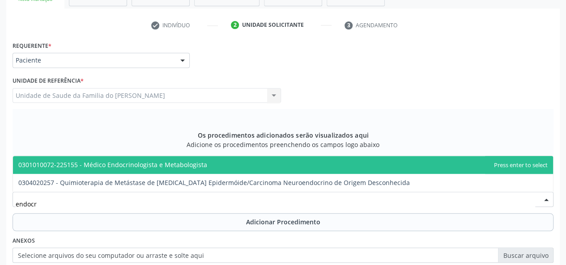
type input "endocri"
click at [156, 160] on span "0301010072-225155 - Médico Endocrinologista e Metabologista" at bounding box center [283, 165] width 540 height 18
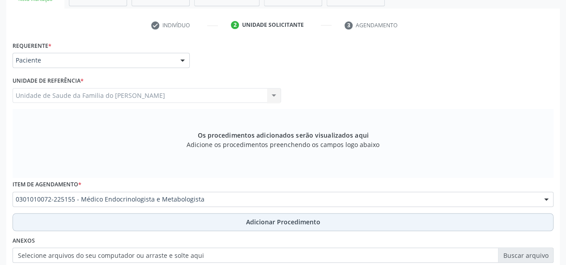
click at [151, 223] on button "Adicionar Procedimento" at bounding box center [283, 222] width 541 height 18
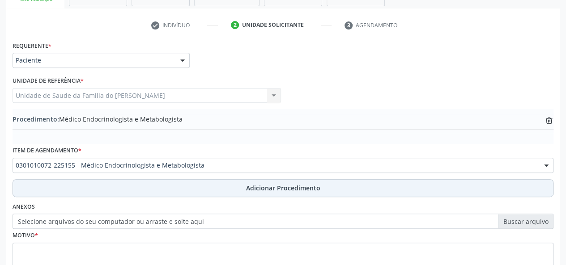
scroll to position [212, 0]
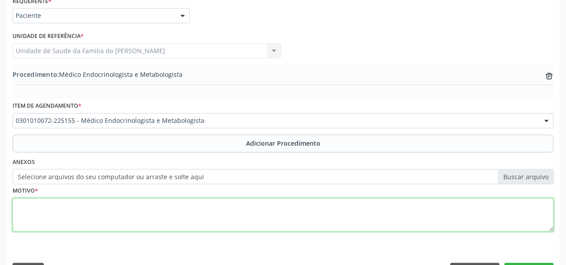
click at [150, 220] on textarea at bounding box center [283, 215] width 541 height 34
type textarea "p"
click at [24, 205] on textarea "POS OPERATORIO" at bounding box center [283, 215] width 541 height 34
click at [18, 202] on textarea "OS OPERATORIO" at bounding box center [283, 215] width 541 height 34
click at [25, 204] on textarea "POS OPERATORIO" at bounding box center [283, 215] width 541 height 34
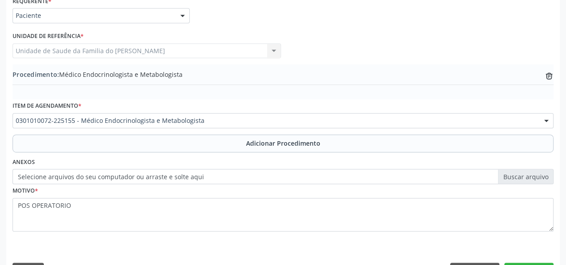
drag, startPoint x: 25, startPoint y: 204, endPoint x: 42, endPoint y: 229, distance: 29.9
click at [43, 232] on fieldset "Motivo * POS OPERATORIO" at bounding box center [283, 211] width 541 height 54
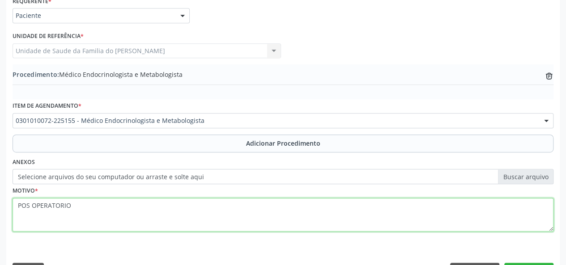
click at [24, 203] on textarea "POS OPERATORIO" at bounding box center [283, 215] width 541 height 34
click at [50, 205] on textarea "PÓS OPERATORIO" at bounding box center [283, 215] width 541 height 34
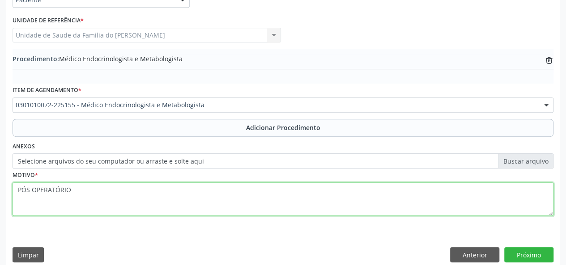
scroll to position [237, 0]
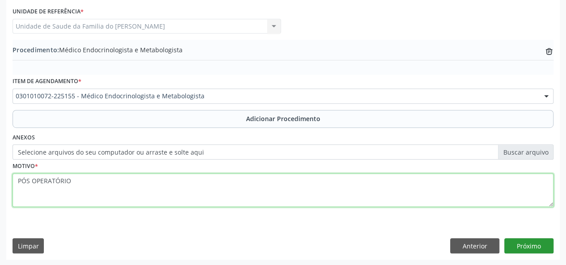
type textarea "PÓS OPERATÓRIO"
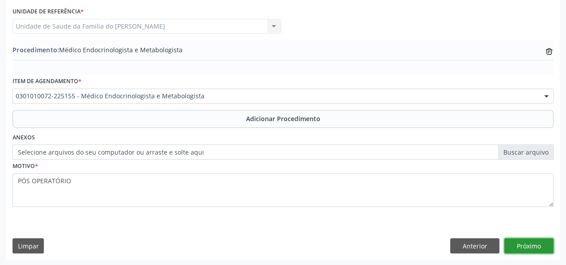
click at [536, 246] on button "Próximo" at bounding box center [528, 245] width 49 height 15
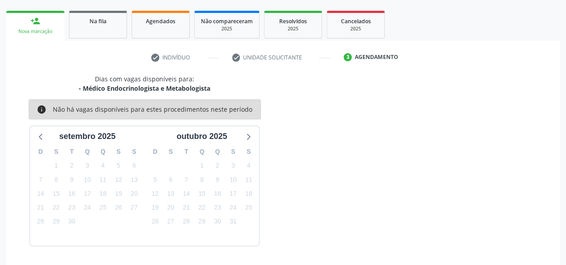
scroll to position [162, 0]
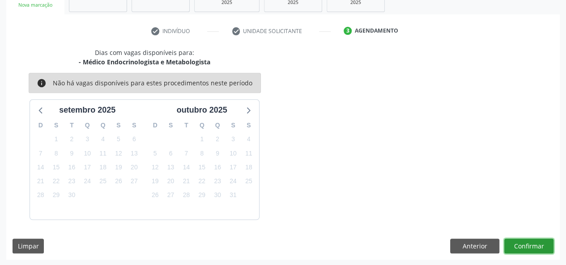
click at [536, 246] on button "Confirmar" at bounding box center [528, 246] width 49 height 15
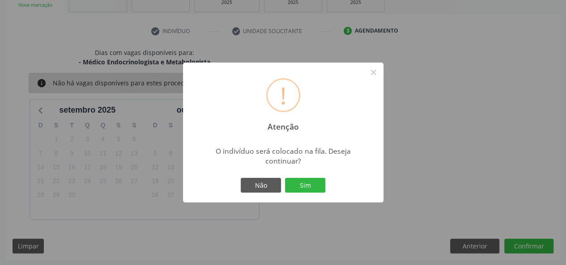
click at [299, 186] on button "Sim" at bounding box center [305, 185] width 40 height 15
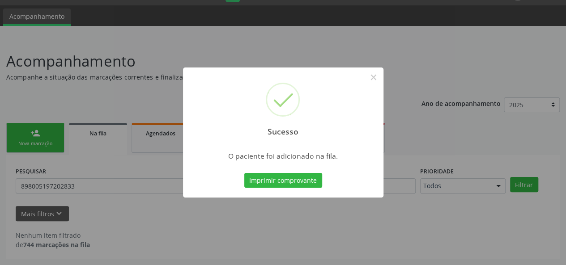
scroll to position [23, 0]
click at [373, 78] on button "×" at bounding box center [373, 77] width 15 height 15
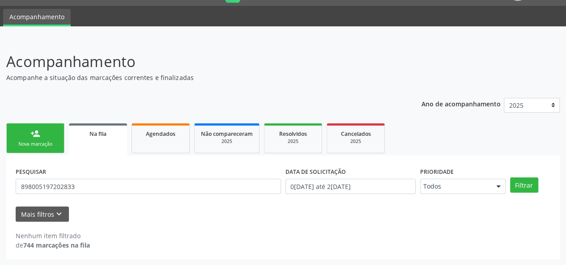
click at [27, 137] on link "person_add Nova marcação" at bounding box center [35, 138] width 58 height 30
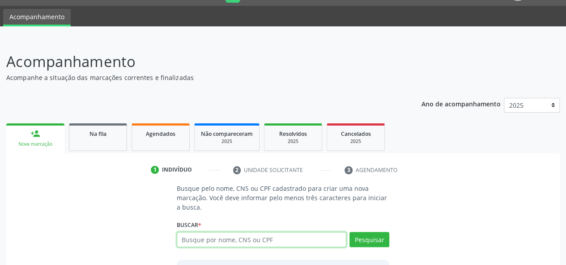
paste input "708002520448830"
type input "708002520448830"
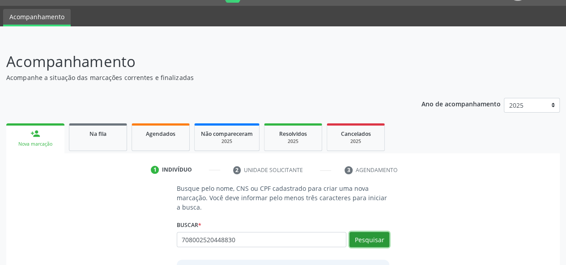
click at [373, 240] on button "Pesquisar" at bounding box center [369, 239] width 40 height 15
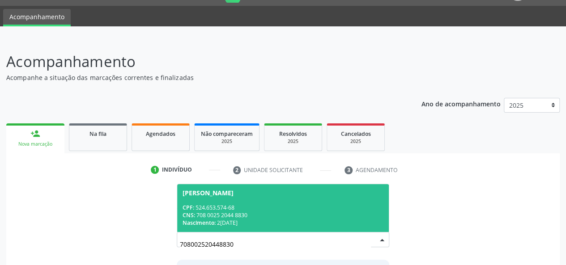
click at [277, 206] on div "CPF: 524.653.574-68" at bounding box center [282, 208] width 201 height 8
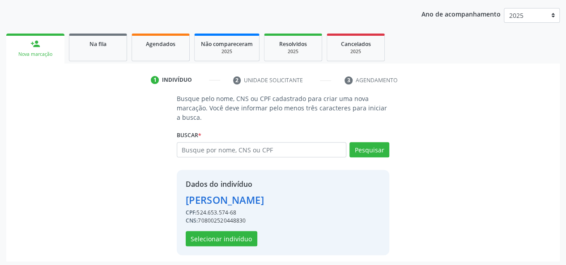
scroll to position [114, 0]
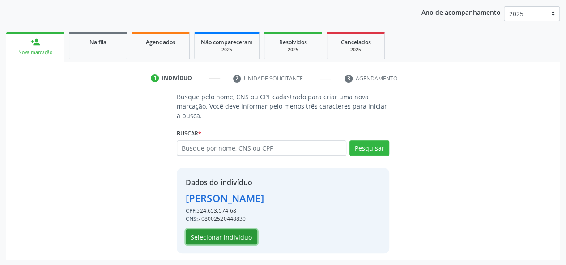
click at [229, 236] on button "Selecionar indivíduo" at bounding box center [222, 236] width 72 height 15
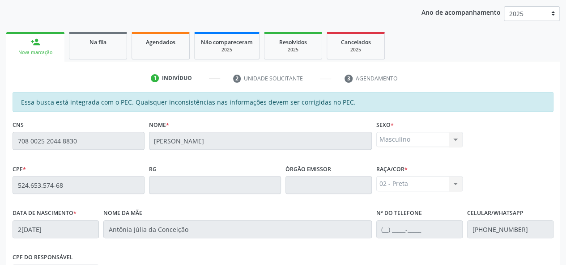
scroll to position [257, 0]
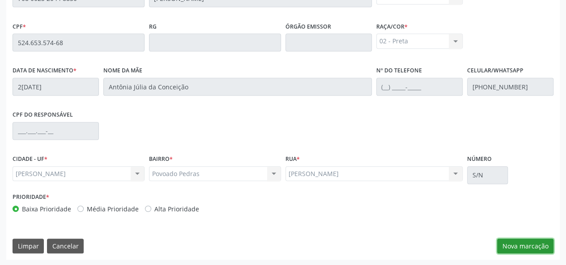
click at [528, 247] on button "Nova marcação" at bounding box center [525, 246] width 56 height 15
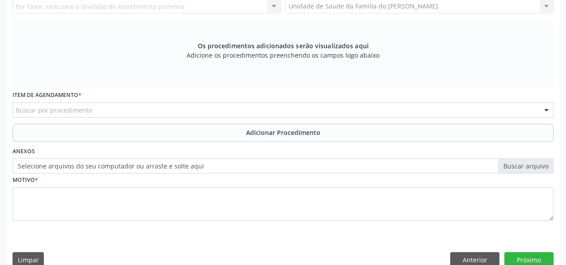
scroll to position [168, 0]
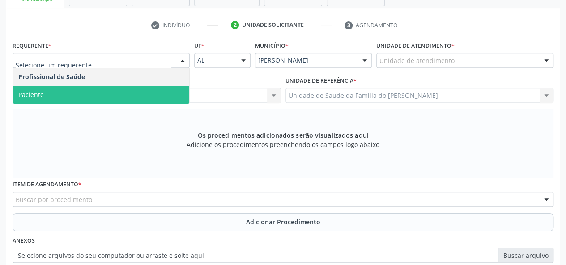
click at [128, 96] on span "Paciente" at bounding box center [101, 95] width 176 height 18
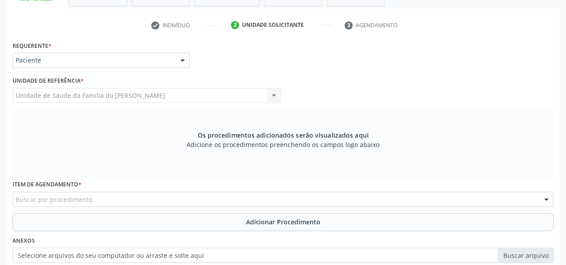
click at [119, 201] on div "Buscar por procedimento" at bounding box center [283, 199] width 541 height 15
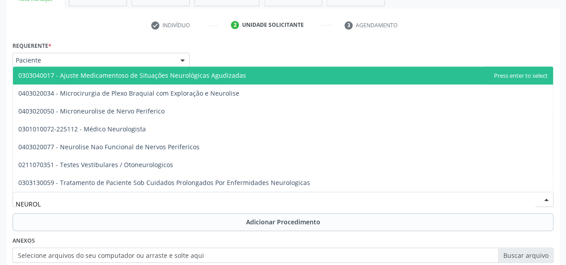
type input "NEUROLO"
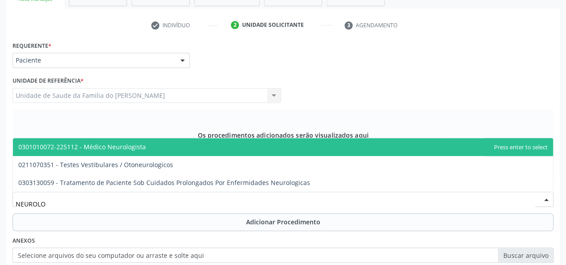
click at [144, 151] on span "0301010072-225112 - Médico Neurologista" at bounding box center [283, 147] width 540 height 18
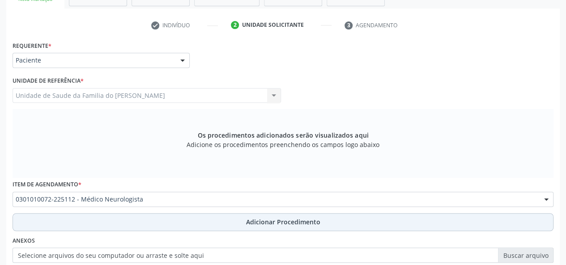
click at [136, 224] on button "Adicionar Procedimento" at bounding box center [283, 222] width 541 height 18
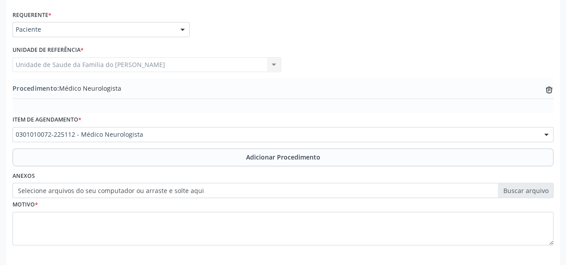
scroll to position [212, 0]
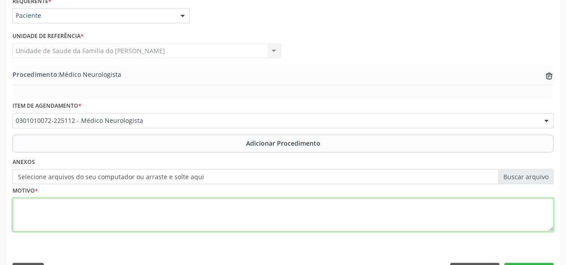
click at [124, 223] on textarea at bounding box center [283, 215] width 541 height 34
click at [21, 204] on textarea "POS OPERATORIO" at bounding box center [283, 215] width 541 height 34
click at [58, 207] on textarea "PÓS OPERATORIO" at bounding box center [283, 215] width 541 height 34
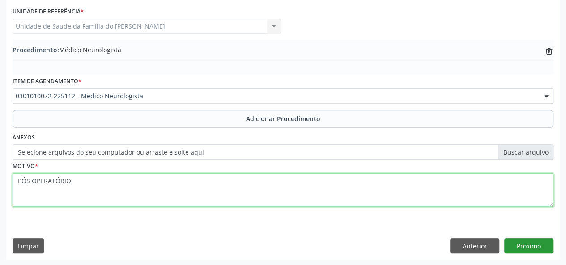
type textarea "PÓS OPERATÓRIO"
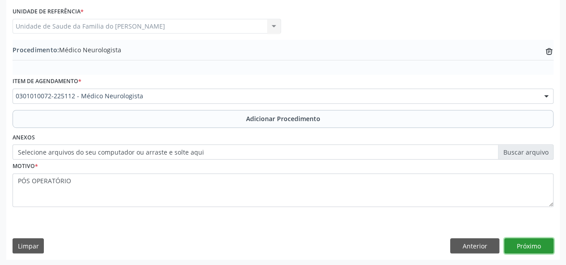
click at [521, 244] on button "Próximo" at bounding box center [528, 245] width 49 height 15
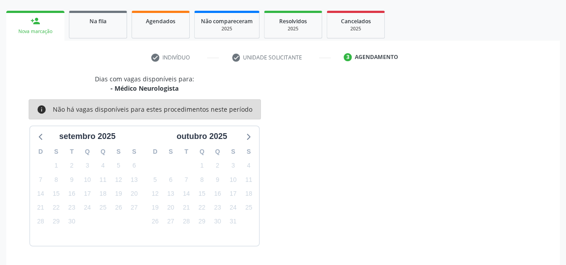
scroll to position [162, 0]
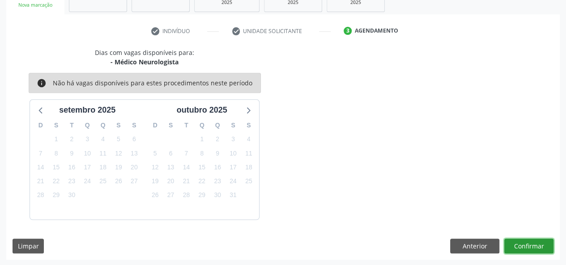
click at [535, 246] on button "Confirmar" at bounding box center [528, 246] width 49 height 15
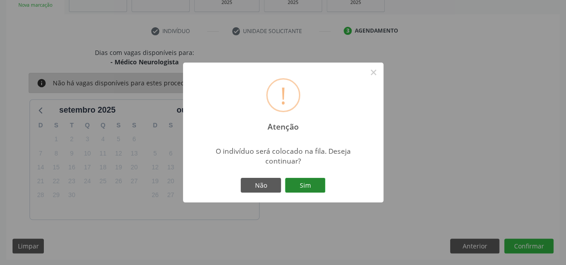
click at [301, 182] on button "Sim" at bounding box center [305, 185] width 40 height 15
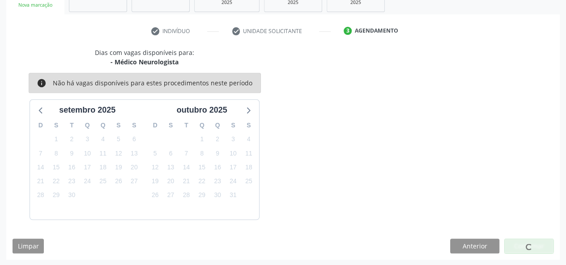
scroll to position [23, 0]
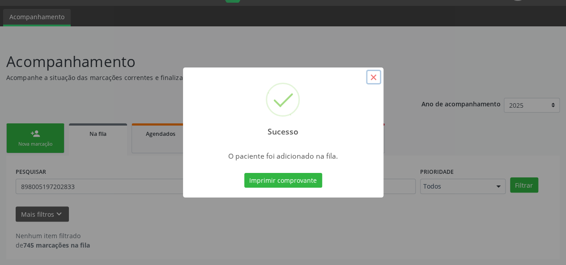
click at [370, 78] on button "×" at bounding box center [373, 77] width 15 height 15
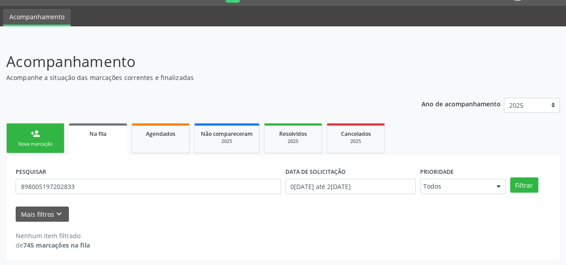
click at [112, 140] on link "Na fila" at bounding box center [98, 139] width 58 height 32
click at [101, 187] on input "898005197202833" at bounding box center [148, 186] width 265 height 15
type input "8"
click at [163, 143] on link "Agendados" at bounding box center [160, 138] width 58 height 30
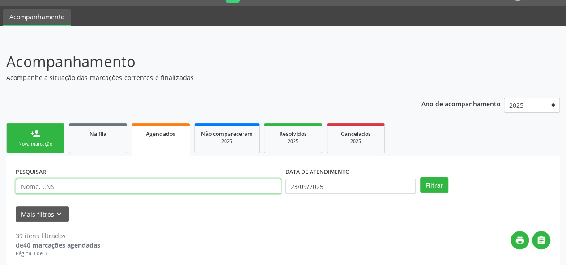
paste input "898005197202833"
type input "898005197202833"
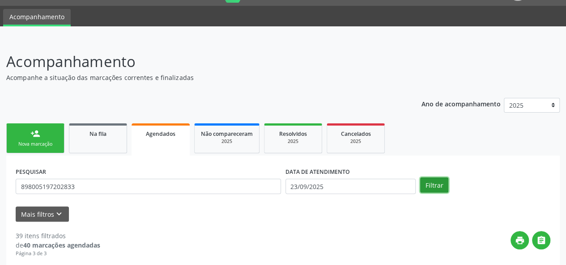
click at [432, 182] on button "Filtrar" at bounding box center [434, 185] width 28 height 15
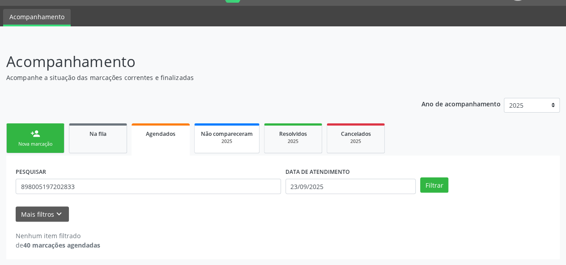
click at [218, 139] on div "2025" at bounding box center [227, 141] width 52 height 7
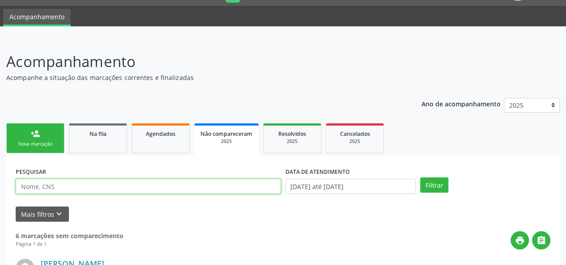
paste input "898005197202833"
type input "898005197202833"
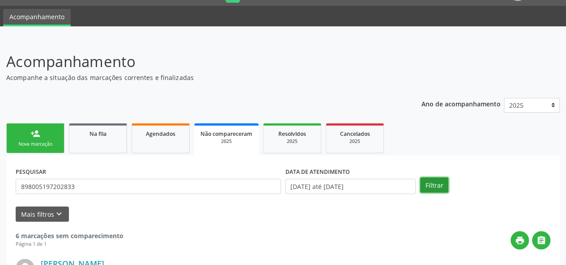
click at [427, 182] on button "Filtrar" at bounding box center [434, 185] width 28 height 15
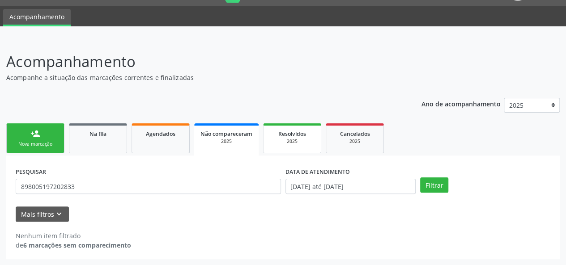
click at [289, 141] on div "2025" at bounding box center [292, 141] width 45 height 7
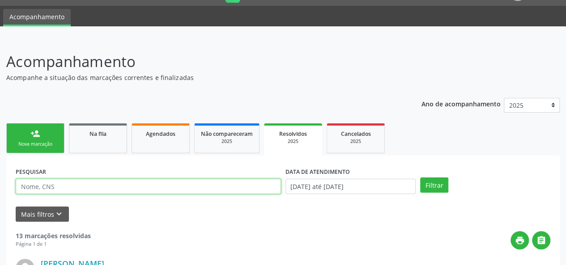
paste input "898005197202833"
type input "898005197202833"
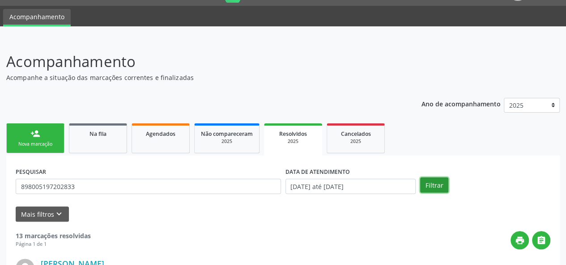
click at [434, 186] on button "Filtrar" at bounding box center [434, 185] width 28 height 15
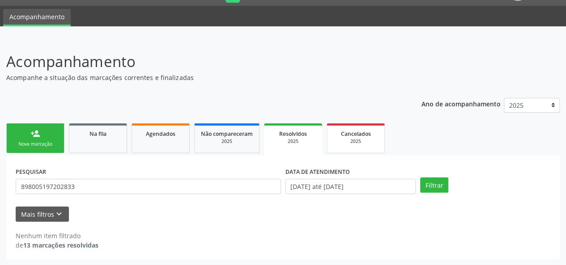
click at [350, 140] on div "2025" at bounding box center [355, 141] width 45 height 7
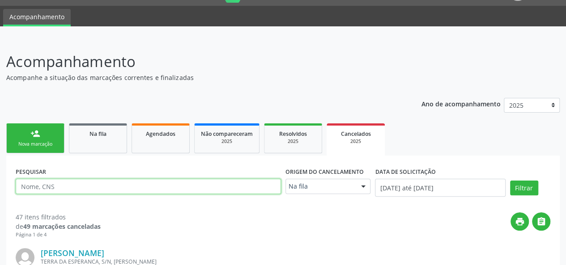
paste input "898005197202833"
type input "898005197202833"
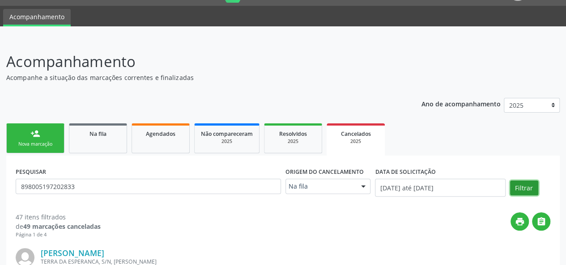
click at [521, 187] on button "Filtrar" at bounding box center [524, 188] width 28 height 15
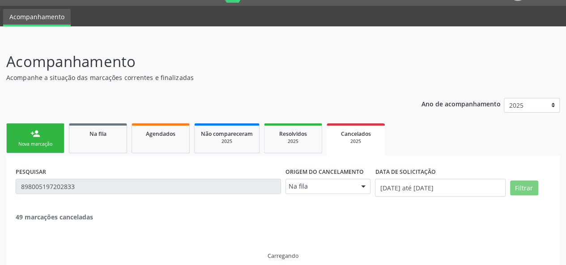
scroll to position [4, 0]
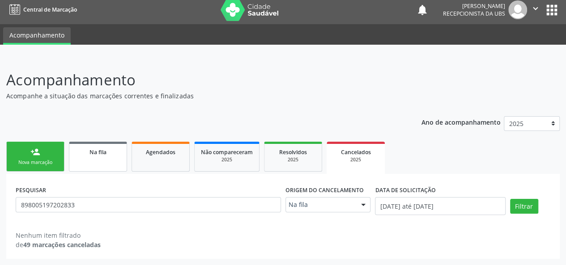
click at [106, 156] on div "Na fila" at bounding box center [98, 151] width 45 height 9
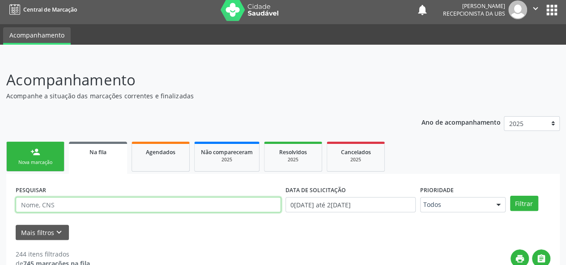
paste input "898005197202833"
type input "898005197202833"
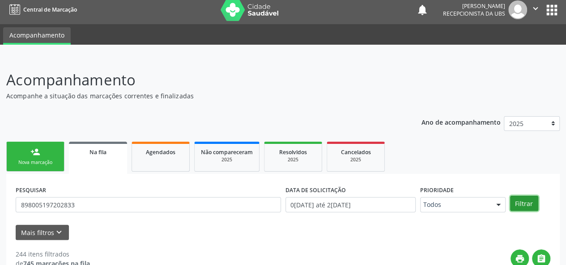
click at [521, 201] on button "Filtrar" at bounding box center [524, 203] width 28 height 15
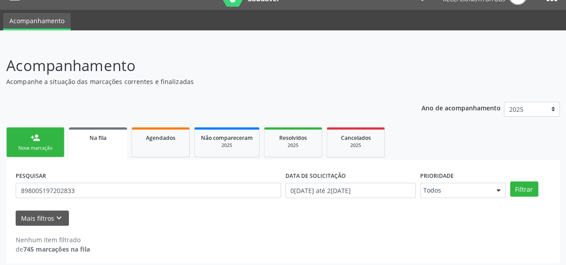
scroll to position [23, 0]
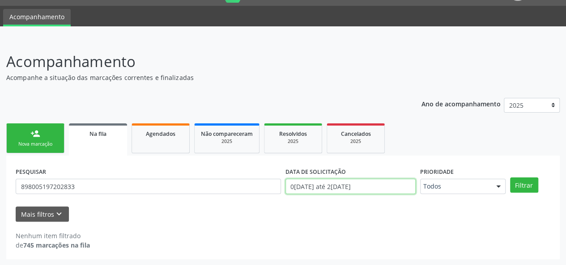
click at [372, 185] on input "0[DATE] até 2[DATE]" at bounding box center [350, 186] width 130 height 15
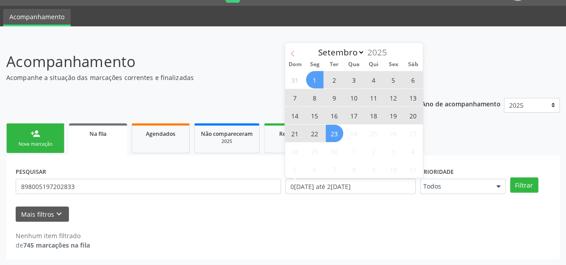
click at [294, 55] on icon at bounding box center [292, 54] width 6 height 6
select select "7"
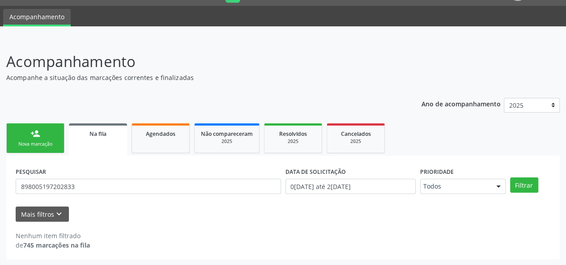
click at [463, 63] on header "Acompanhamento Acompanhe a situação das marcações correntes e finalizadas Relat…" at bounding box center [282, 67] width 553 height 32
click at [529, 187] on button "Filtrar" at bounding box center [524, 185] width 28 height 15
click at [47, 212] on button "Mais filtros keyboard_arrow_down" at bounding box center [42, 215] width 53 height 16
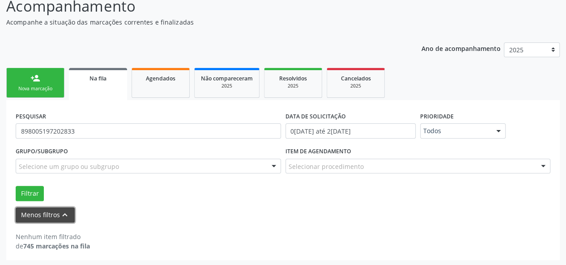
scroll to position [79, 0]
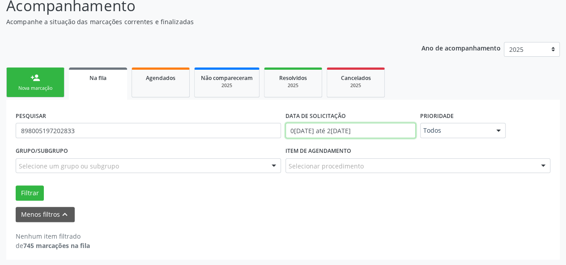
click at [375, 131] on input "0[DATE] até 2[DATE]" at bounding box center [350, 130] width 130 height 15
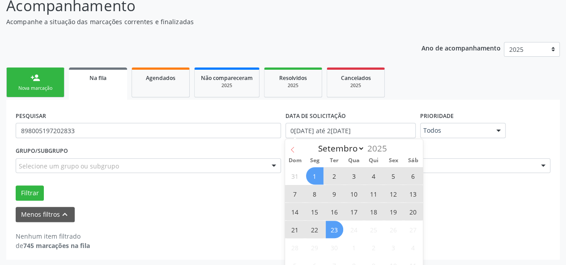
click at [293, 149] on icon at bounding box center [292, 150] width 6 height 6
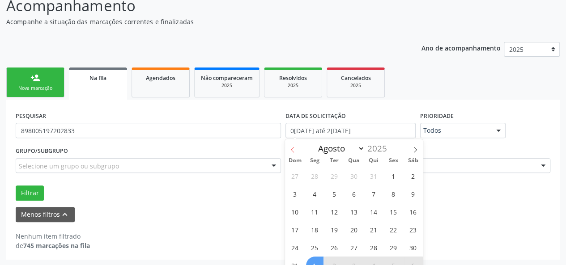
click at [293, 149] on icon at bounding box center [292, 150] width 6 height 6
select select "4"
click at [371, 175] on span "1" at bounding box center [373, 175] width 17 height 17
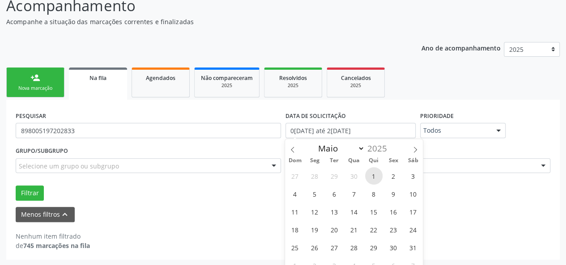
type input "0[DATE]"
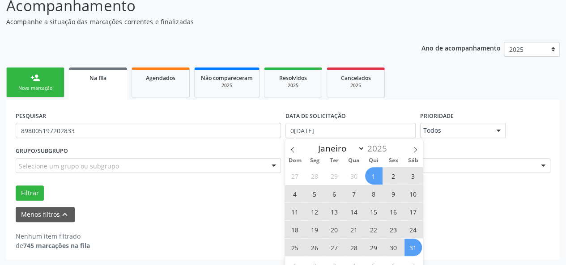
click at [413, 246] on span "31" at bounding box center [412, 247] width 17 height 17
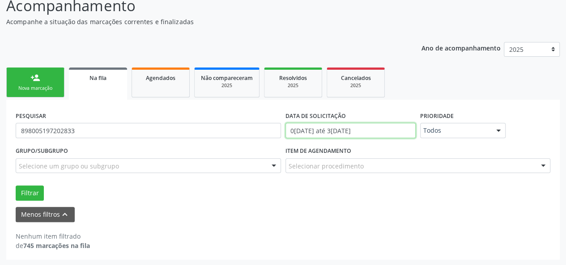
click at [397, 129] on input "0[DATE] até 3[DATE]" at bounding box center [350, 130] width 130 height 15
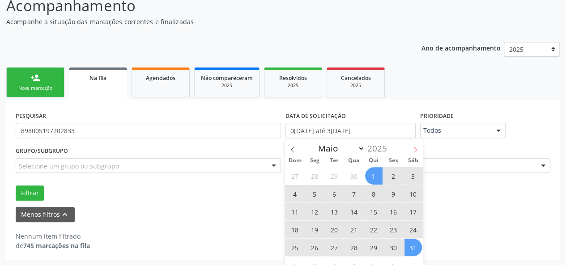
click at [415, 149] on icon at bounding box center [415, 150] width 6 height 6
select select "5"
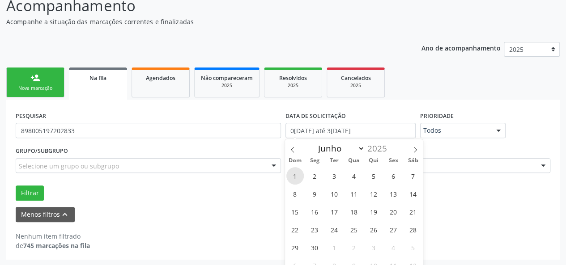
click at [301, 176] on span "1" at bounding box center [294, 175] width 17 height 17
type input "0[DATE]"
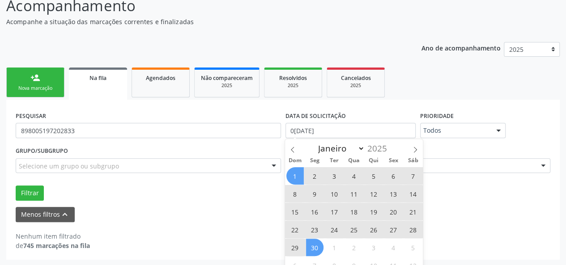
click at [319, 247] on span "30" at bounding box center [314, 247] width 17 height 17
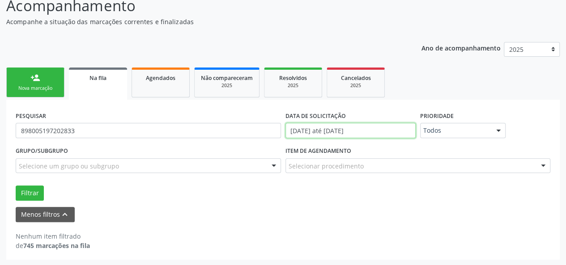
click at [403, 128] on input "[DATE] até [DATE]" at bounding box center [350, 130] width 130 height 15
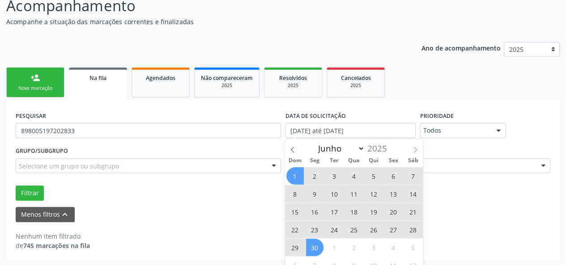
click at [416, 147] on icon at bounding box center [415, 150] width 6 height 6
select select "6"
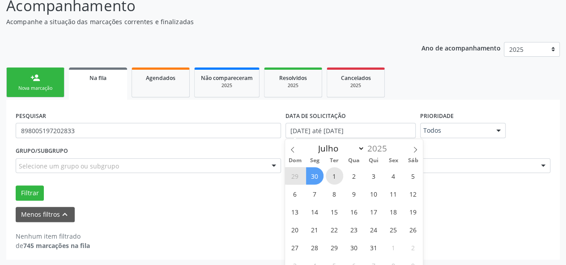
click at [332, 171] on span "1" at bounding box center [334, 175] width 17 height 17
type input "[DATE]"
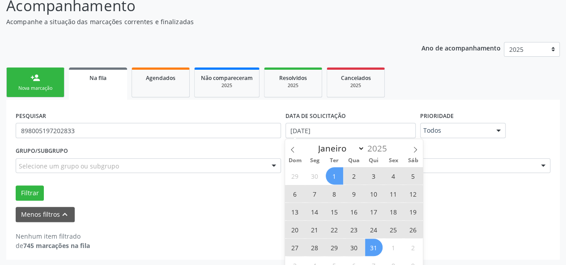
click at [377, 246] on span "31" at bounding box center [373, 247] width 17 height 17
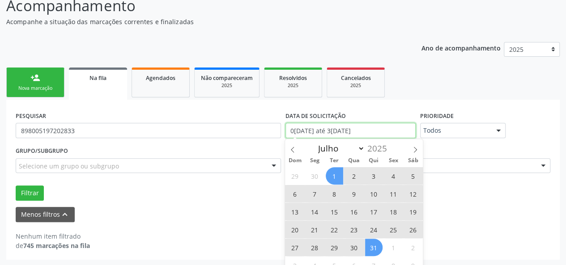
click at [406, 128] on input "0[DATE] até 3[DATE]" at bounding box center [350, 130] width 130 height 15
click at [416, 149] on icon at bounding box center [415, 150] width 6 height 6
select select "7"
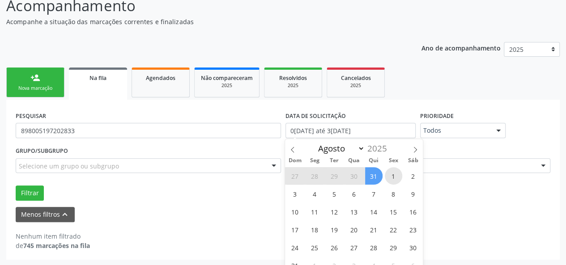
click at [390, 174] on span "1" at bounding box center [393, 175] width 17 height 17
type input "[DATE]"
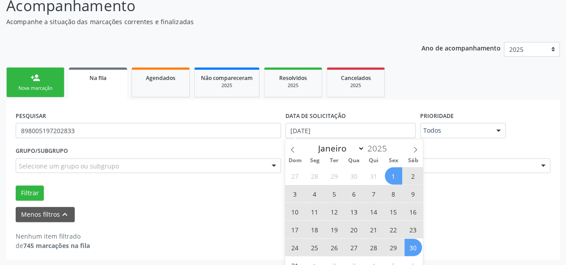
click at [408, 245] on span "30" at bounding box center [412, 247] width 17 height 17
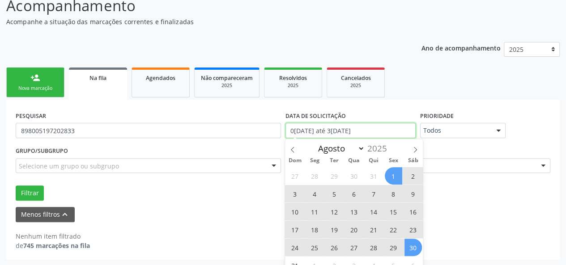
click at [384, 131] on input "0[DATE] até 3[DATE]" at bounding box center [350, 130] width 130 height 15
click at [418, 149] on icon at bounding box center [415, 150] width 6 height 6
select select "8"
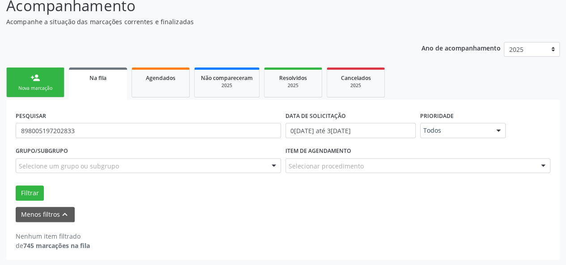
click at [504, 195] on div "Filtrar" at bounding box center [282, 193] width 539 height 15
click at [26, 188] on button "Filtrar" at bounding box center [30, 193] width 28 height 15
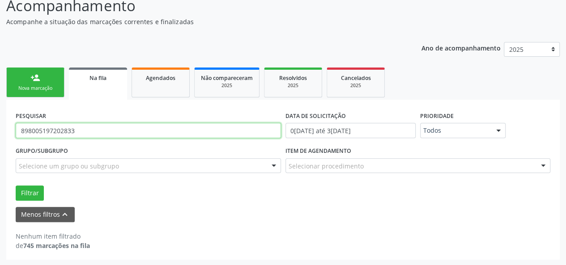
click at [39, 130] on input "898005197202833" at bounding box center [148, 130] width 265 height 15
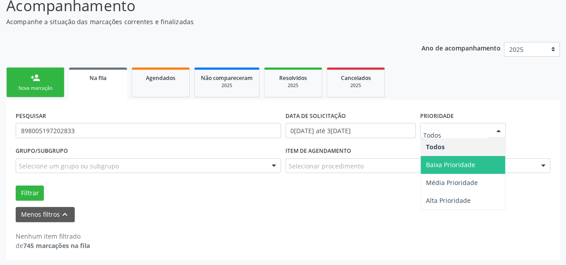
click at [475, 164] on span "Baixa Prioridade" at bounding box center [462, 165] width 85 height 18
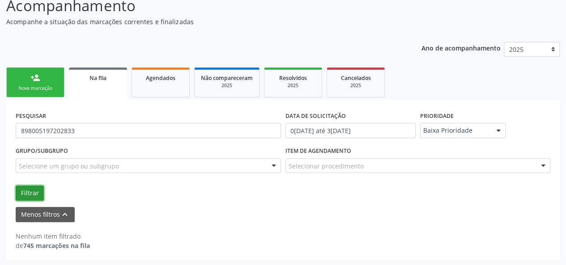
click at [34, 190] on button "Filtrar" at bounding box center [30, 193] width 28 height 15
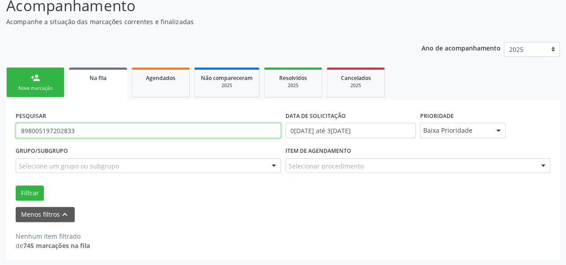
drag, startPoint x: 87, startPoint y: 130, endPoint x: 5, endPoint y: 131, distance: 81.4
click at [5, 131] on div "Acompanhamento Acompanhe a situação das marcações correntes e finalizadas Relat…" at bounding box center [283, 124] width 566 height 283
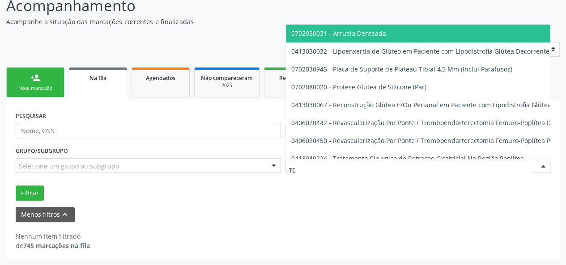
type input "T"
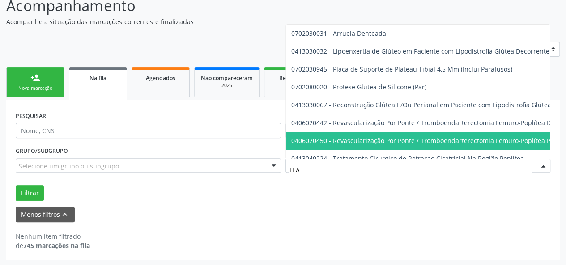
scroll to position [16, 0]
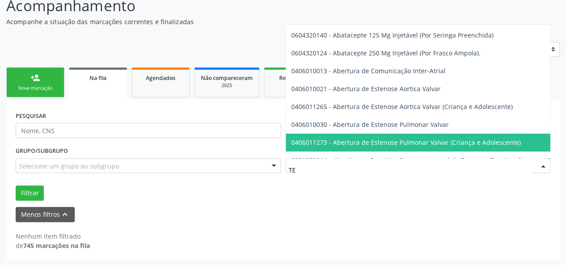
type input "T"
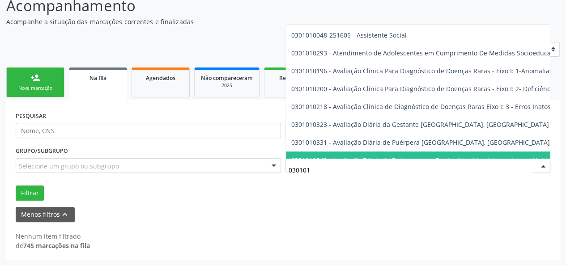
type input "0301010048"
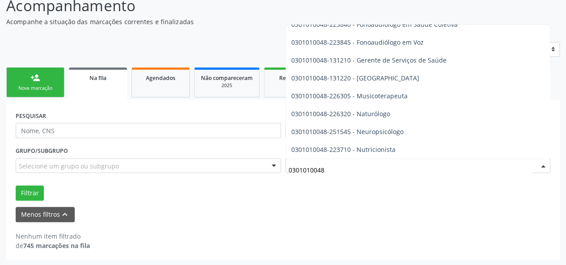
scroll to position [1208, 0]
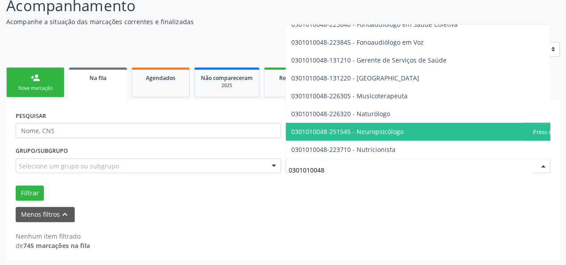
click at [363, 134] on span "0301010048-251545 - Neuropsicólogo" at bounding box center [347, 131] width 112 height 8
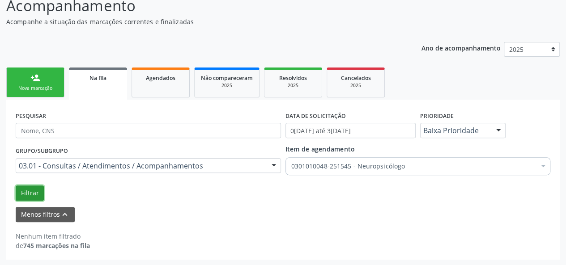
click at [24, 186] on button "Filtrar" at bounding box center [30, 193] width 28 height 15
click at [47, 87] on div "Nova marcação" at bounding box center [35, 88] width 45 height 7
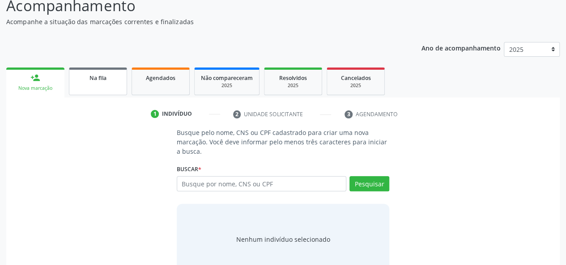
click at [98, 86] on link "Na fila" at bounding box center [98, 82] width 58 height 28
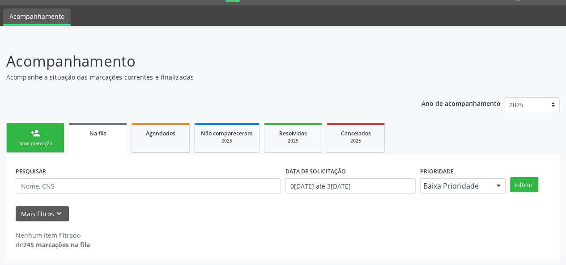
scroll to position [23, 0]
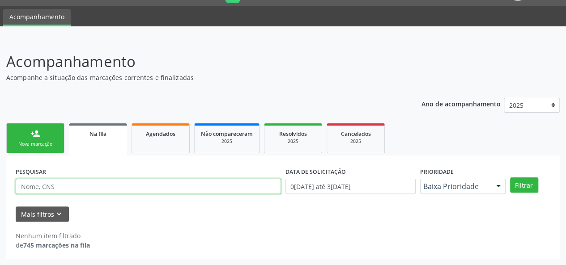
paste input "898005197202833"
type input "898005197202833"
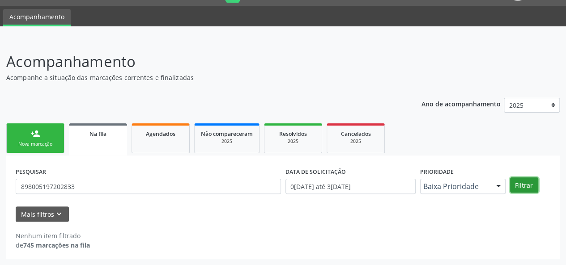
click at [516, 185] on button "Filtrar" at bounding box center [524, 185] width 28 height 15
click at [33, 140] on link "person_add Nova marcação" at bounding box center [35, 138] width 58 height 30
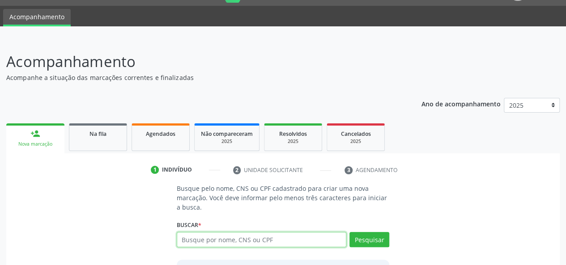
paste input "898005197202833"
type input "898005197202833"
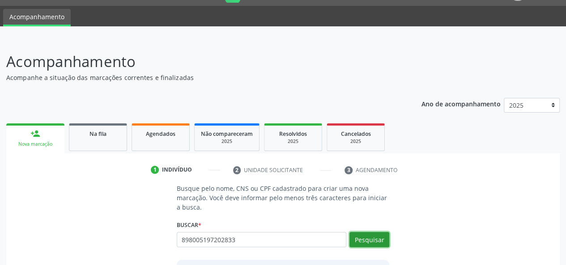
click at [378, 240] on button "Pesquisar" at bounding box center [369, 239] width 40 height 15
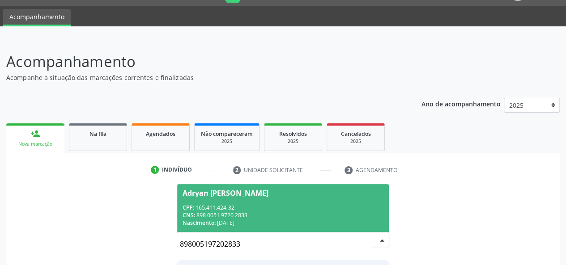
click at [319, 219] on div "Nascimento: [DATE]" at bounding box center [282, 223] width 201 height 8
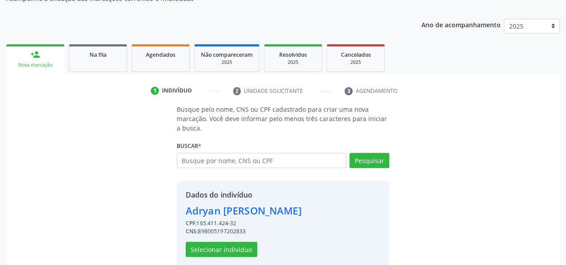
scroll to position [114, 0]
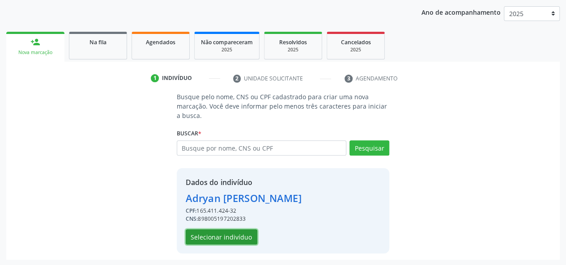
click at [220, 236] on button "Selecionar indivíduo" at bounding box center [222, 236] width 72 height 15
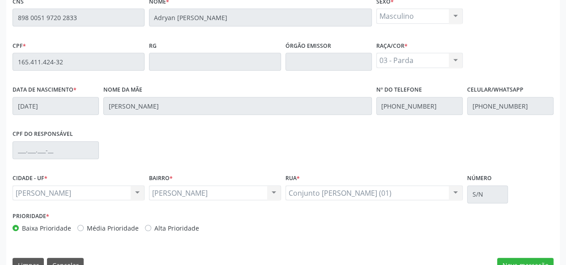
scroll to position [257, 0]
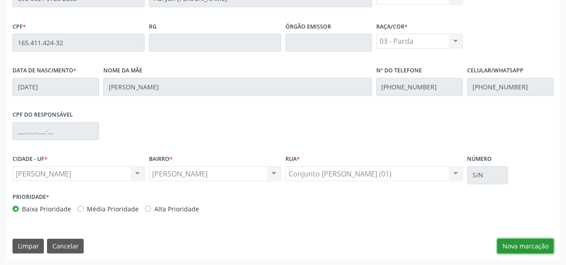
click at [509, 245] on button "Nova marcação" at bounding box center [525, 246] width 56 height 15
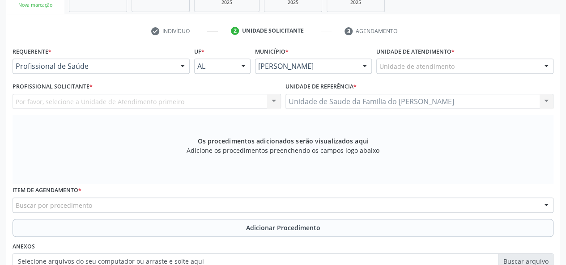
scroll to position [78, 0]
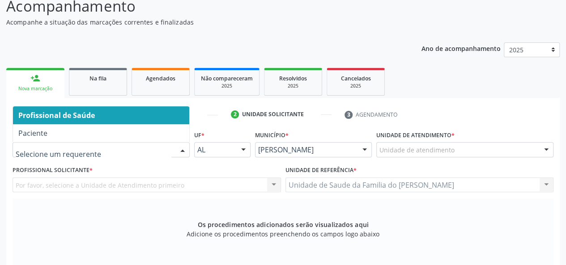
click at [178, 149] on div at bounding box center [182, 150] width 13 height 15
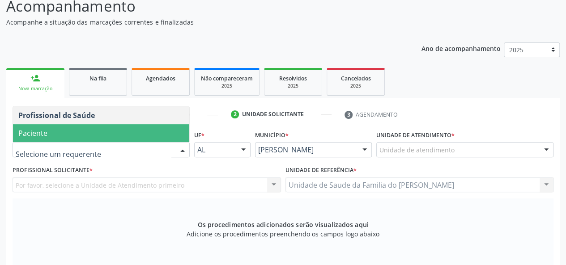
click at [121, 132] on span "Paciente" at bounding box center [101, 133] width 176 height 18
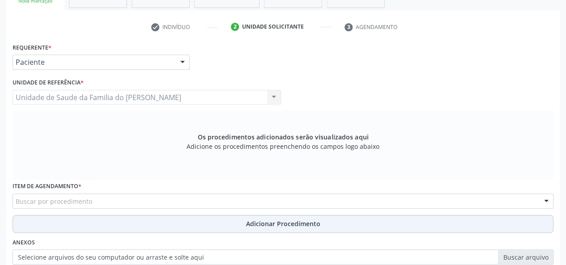
scroll to position [168, 0]
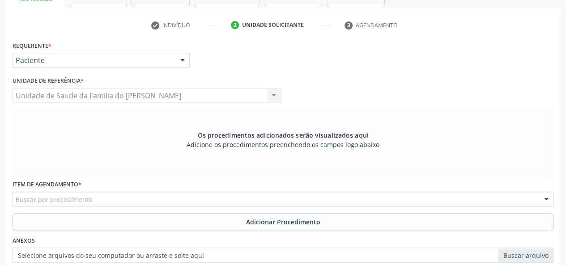
click at [111, 199] on div "Buscar por procedimento" at bounding box center [283, 199] width 541 height 15
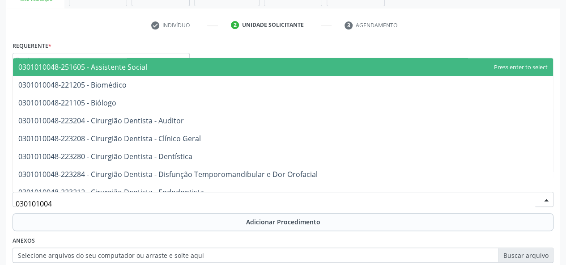
type input "0301010048"
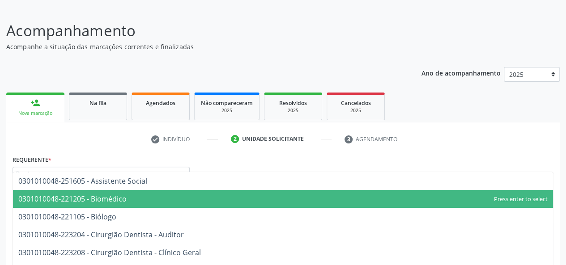
scroll to position [0, 0]
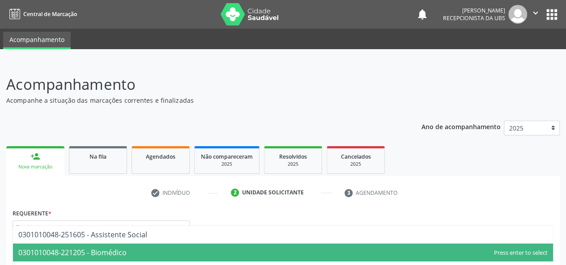
click at [30, 161] on link "person_add Nova marcação" at bounding box center [35, 161] width 58 height 30
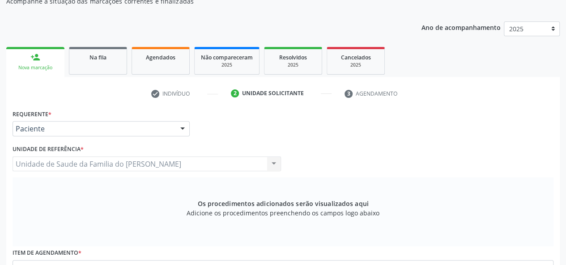
scroll to position [45, 0]
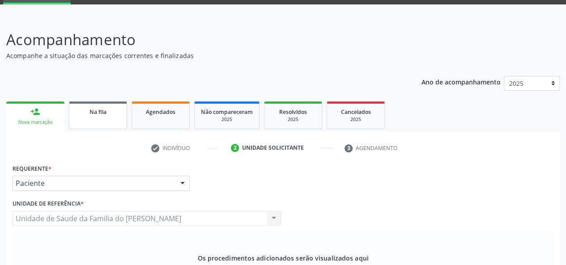
click at [96, 116] on link "Na fila" at bounding box center [98, 116] width 58 height 28
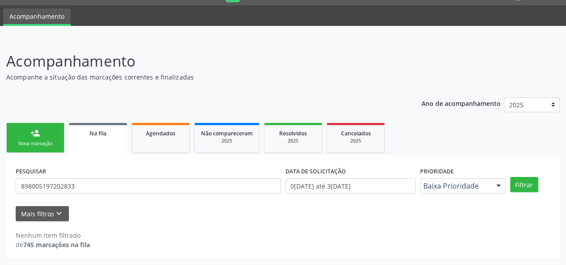
scroll to position [23, 0]
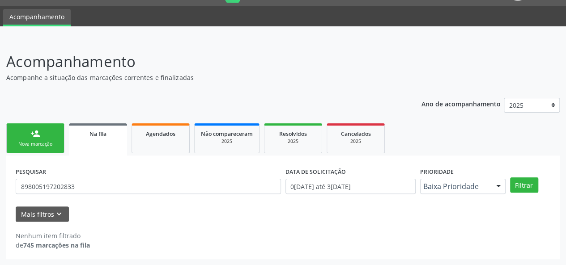
click at [34, 143] on div "Nova marcação" at bounding box center [35, 144] width 45 height 7
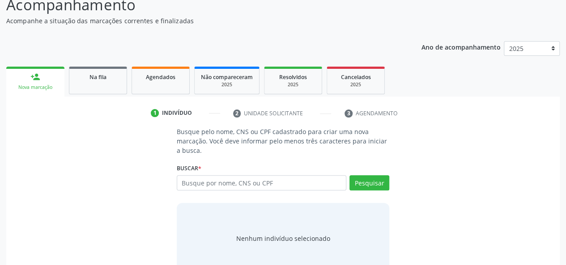
scroll to position [101, 0]
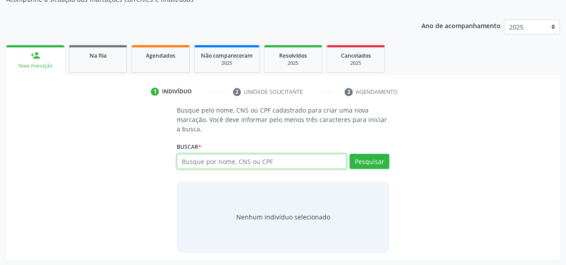
click at [215, 162] on input "text" at bounding box center [262, 161] width 170 height 15
type input "702007361421181"
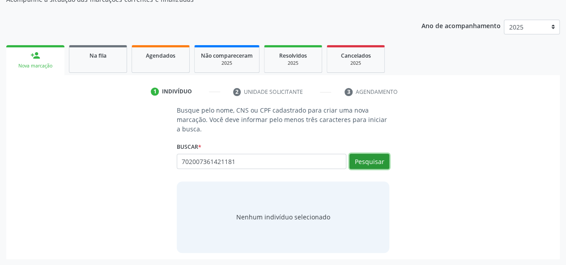
click at [369, 161] on button "Pesquisar" at bounding box center [369, 161] width 40 height 15
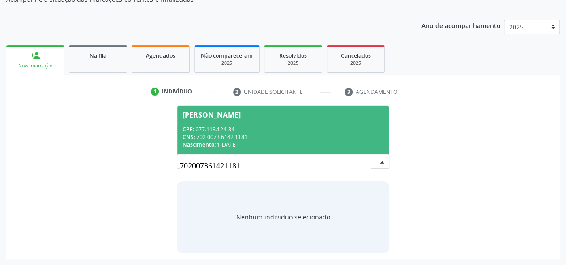
click at [311, 134] on div "CNS: 702 0073 6142 1181" at bounding box center [282, 137] width 201 height 8
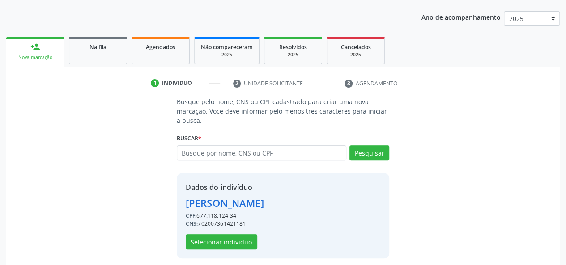
scroll to position [114, 0]
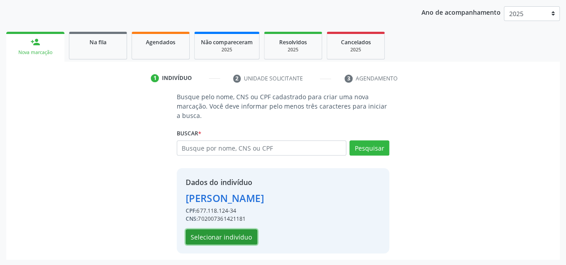
click at [217, 239] on button "Selecionar indivíduo" at bounding box center [222, 236] width 72 height 15
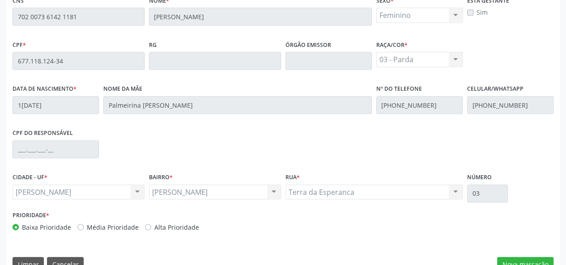
scroll to position [257, 0]
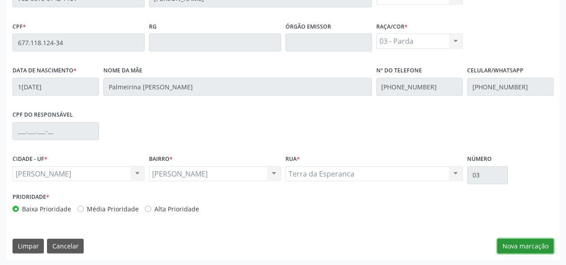
click at [534, 244] on button "Nova marcação" at bounding box center [525, 246] width 56 height 15
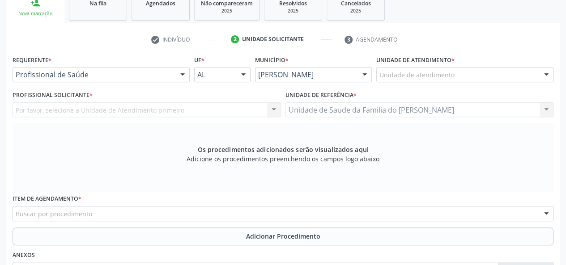
scroll to position [123, 0]
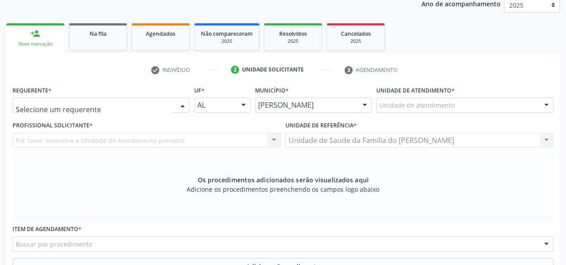
click at [186, 105] on div at bounding box center [182, 105] width 13 height 15
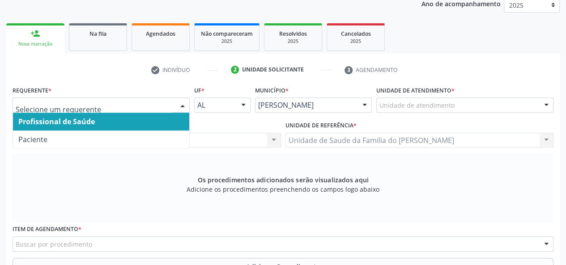
click at [165, 120] on span "Profissional de Saúde" at bounding box center [101, 122] width 176 height 18
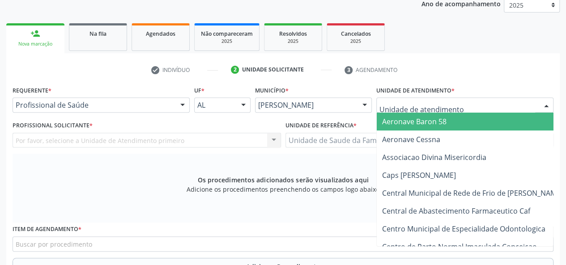
type input "J"
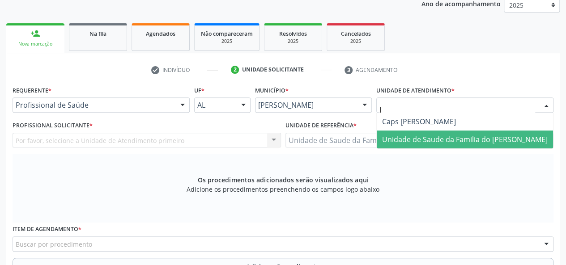
click at [428, 136] on span "Unidade de Saude da Familia do [PERSON_NAME]" at bounding box center [464, 140] width 165 height 10
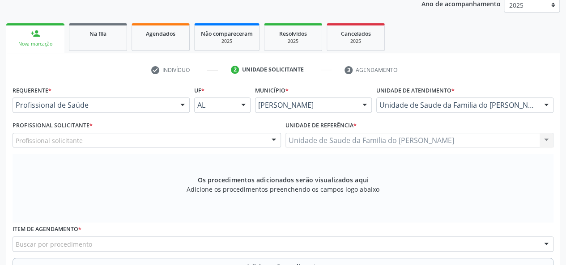
click at [269, 138] on div at bounding box center [273, 140] width 13 height 15
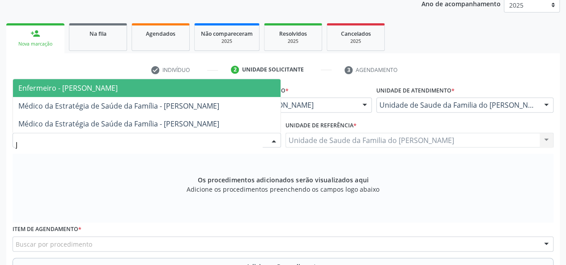
type input "[PERSON_NAME]"
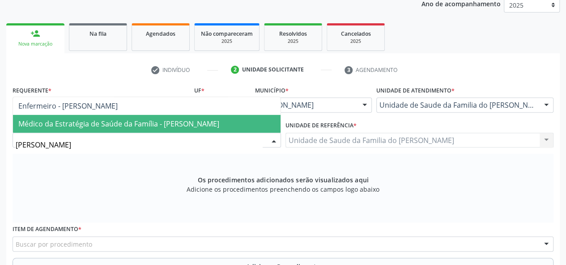
click at [219, 123] on span "Médico da Estratégia de Saúde da Família - [PERSON_NAME]" at bounding box center [118, 124] width 201 height 10
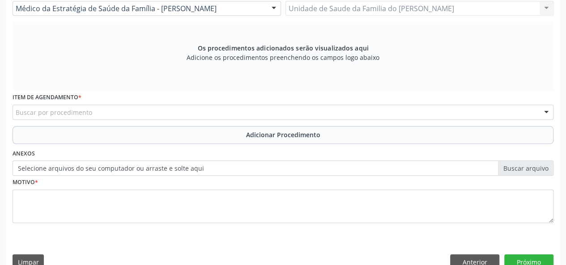
scroll to position [257, 0]
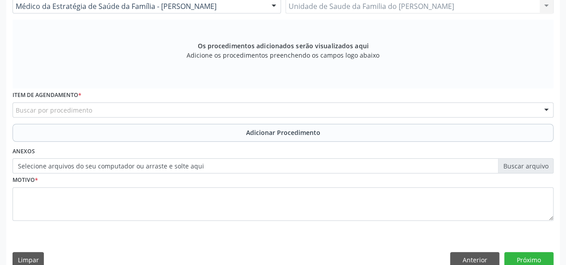
click at [221, 111] on div "Buscar por procedimento" at bounding box center [283, 109] width 541 height 15
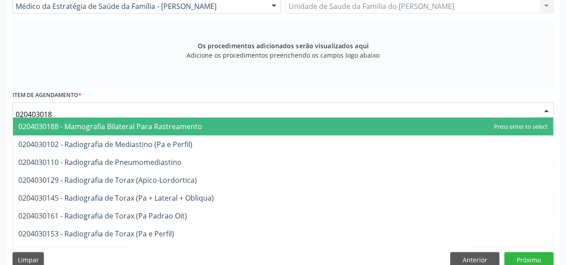
type input "0204030188"
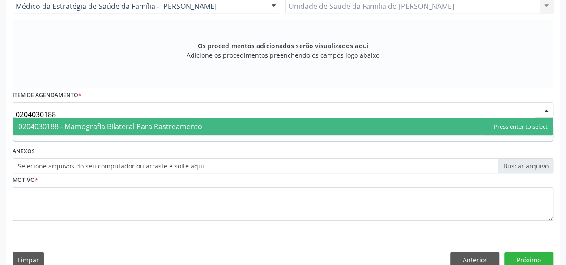
click at [210, 127] on span "0204030188 - Mamografia Bilateral Para Rastreamento" at bounding box center [283, 127] width 540 height 18
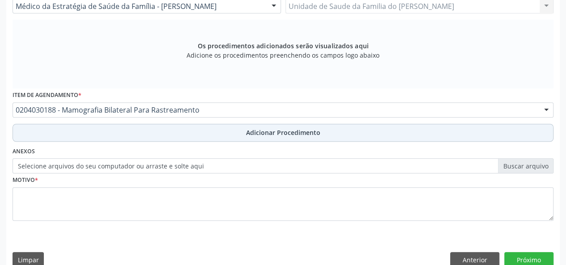
click at [202, 136] on button "Adicionar Procedimento" at bounding box center [283, 133] width 541 height 18
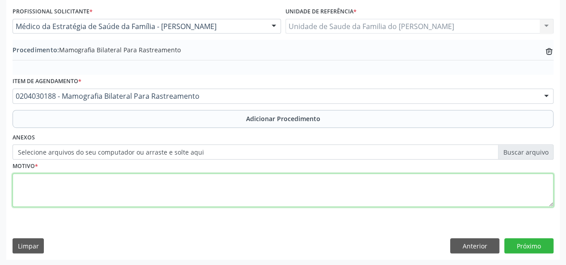
click at [170, 186] on textarea at bounding box center [283, 191] width 541 height 34
type textarea "RASTREAMENTO"
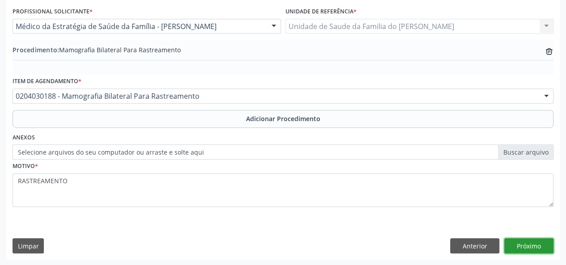
click at [537, 243] on button "Próximo" at bounding box center [528, 245] width 49 height 15
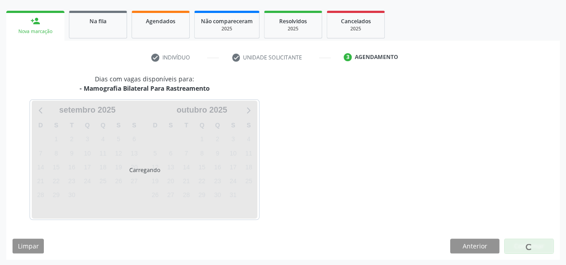
scroll to position [162, 0]
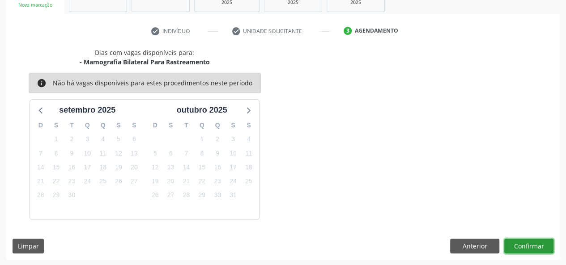
click at [532, 245] on button "Confirmar" at bounding box center [528, 246] width 49 height 15
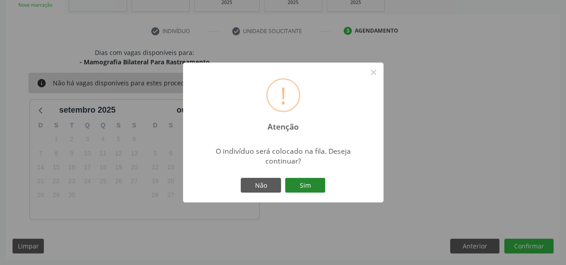
click at [304, 181] on button "Sim" at bounding box center [305, 185] width 40 height 15
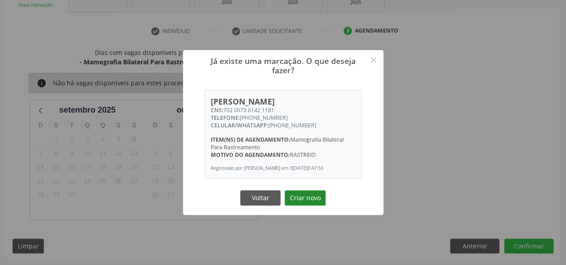
click at [305, 196] on button "Criar novo" at bounding box center [304, 198] width 41 height 15
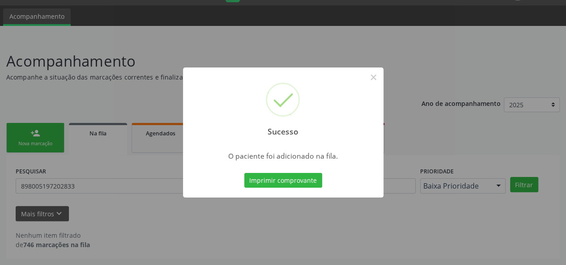
scroll to position [23, 0]
click at [373, 76] on button "×" at bounding box center [373, 77] width 15 height 15
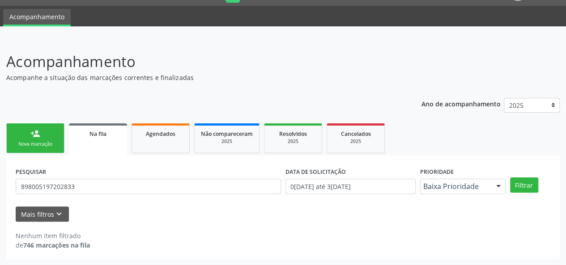
click at [42, 138] on link "person_add Nova marcação" at bounding box center [35, 138] width 58 height 30
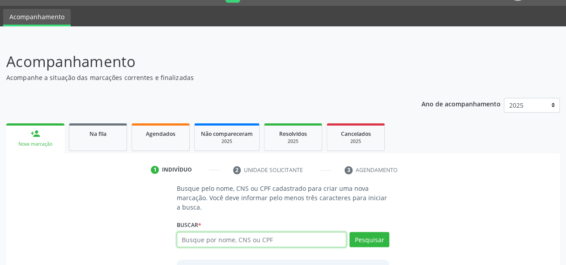
click at [230, 241] on input "text" at bounding box center [262, 239] width 170 height 15
type input "67711812434"
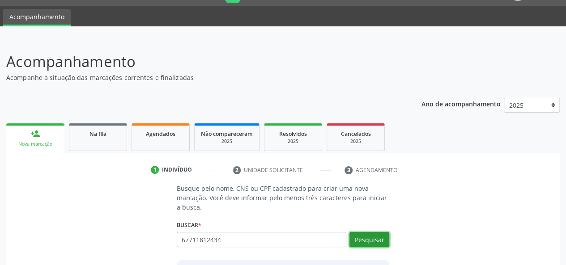
click at [363, 237] on button "Pesquisar" at bounding box center [369, 239] width 40 height 15
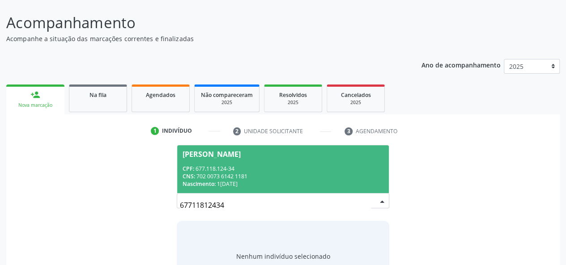
scroll to position [101, 0]
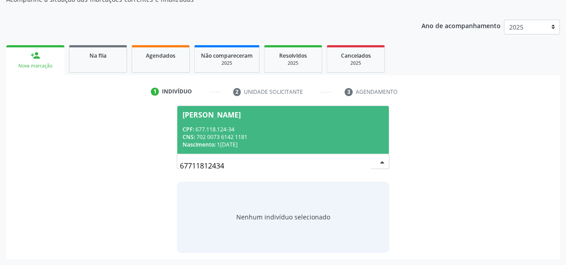
click at [338, 132] on div "CPF: 677.118.124-34" at bounding box center [282, 130] width 201 height 8
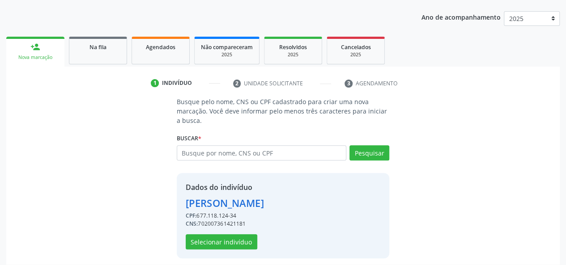
scroll to position [114, 0]
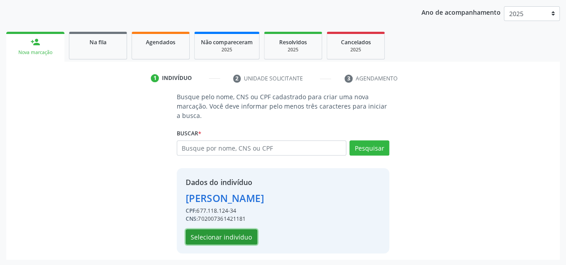
click at [203, 235] on button "Selecionar indivíduo" at bounding box center [222, 236] width 72 height 15
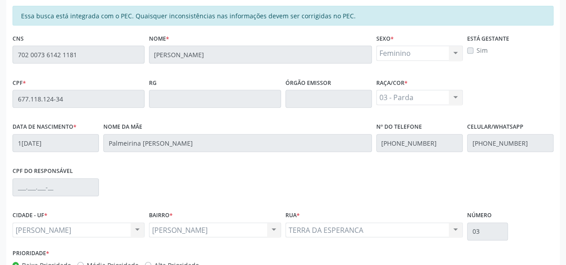
scroll to position [257, 0]
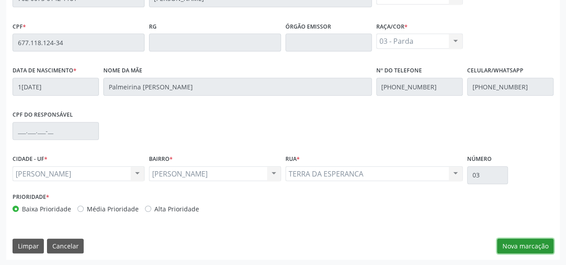
click at [530, 244] on button "Nova marcação" at bounding box center [525, 246] width 56 height 15
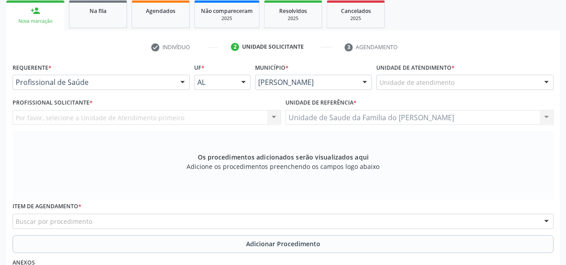
scroll to position [123, 0]
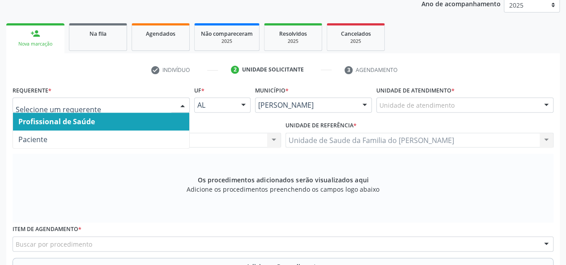
click at [174, 103] on div at bounding box center [101, 104] width 177 height 15
click at [148, 120] on span "Profissional de Saúde" at bounding box center [101, 122] width 176 height 18
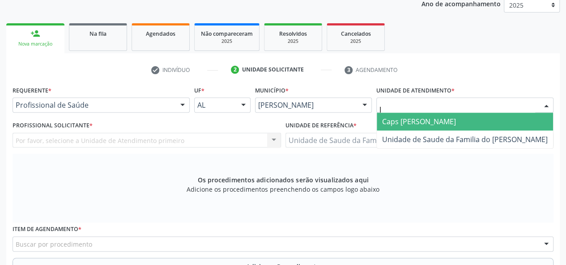
type input "[PERSON_NAME]"
click at [434, 117] on span "Caps [PERSON_NAME]" at bounding box center [419, 122] width 74 height 10
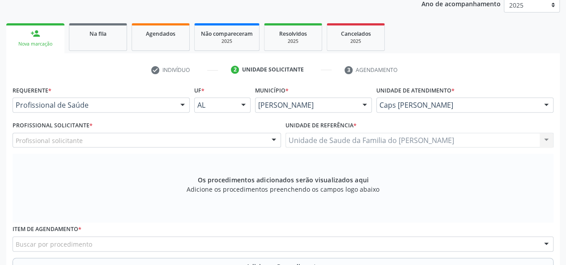
click at [275, 140] on div at bounding box center [273, 140] width 13 height 15
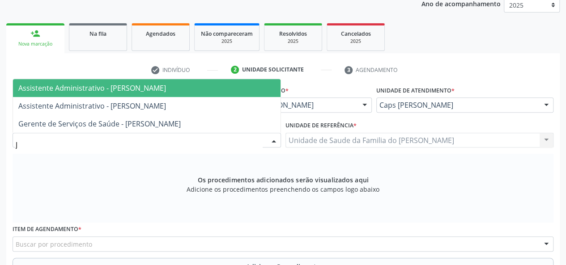
type input "[PERSON_NAME]"
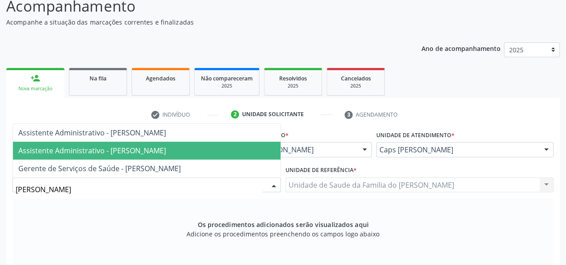
scroll to position [34, 0]
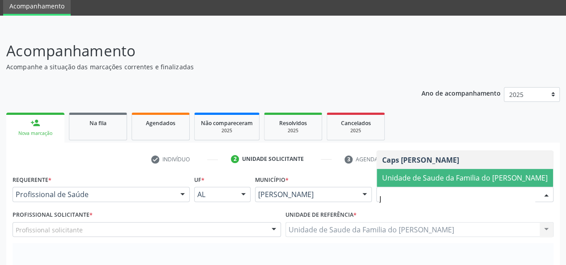
type input "[PERSON_NAME]"
click at [505, 175] on span "Unidade de Saude da Familia do [PERSON_NAME]" at bounding box center [464, 178] width 165 height 10
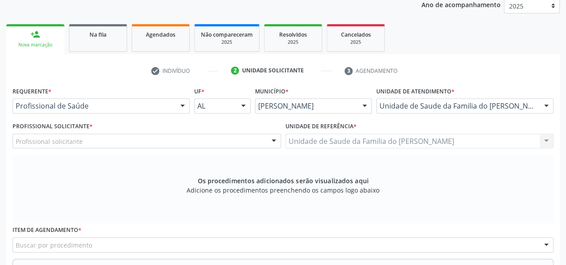
scroll to position [123, 0]
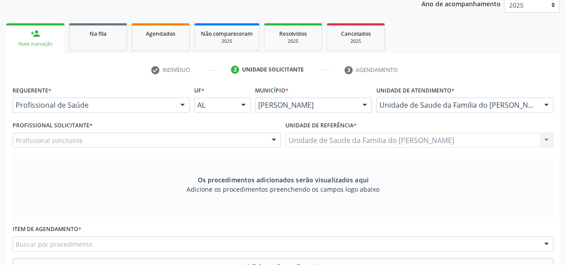
click at [246, 142] on div "Profissional solicitante" at bounding box center [147, 140] width 268 height 15
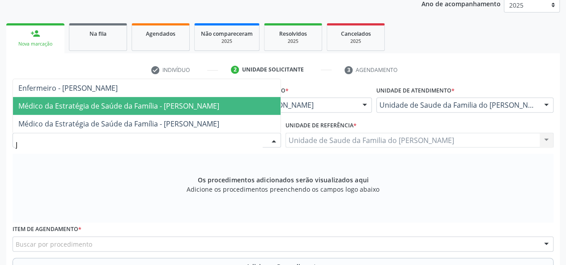
type input "[PERSON_NAME]"
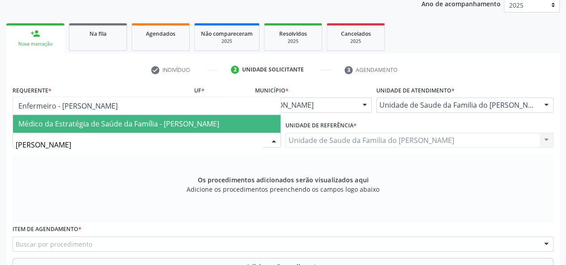
click at [209, 123] on span "Médico da Estratégia de Saúde da Família - [PERSON_NAME]" at bounding box center [118, 124] width 201 height 10
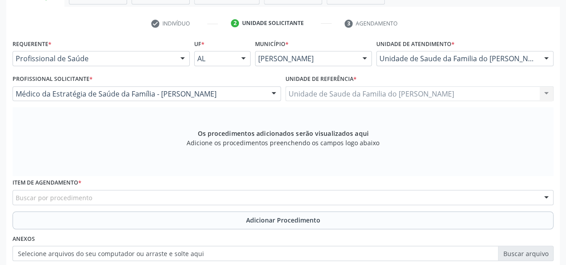
scroll to position [212, 0]
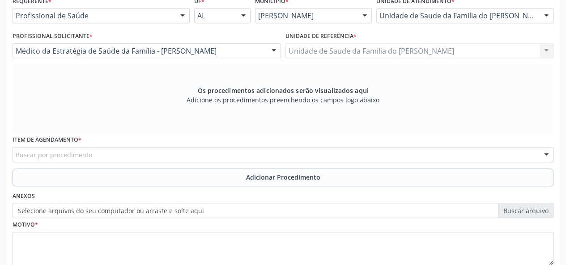
click at [157, 157] on div "Buscar por procedimento" at bounding box center [283, 154] width 541 height 15
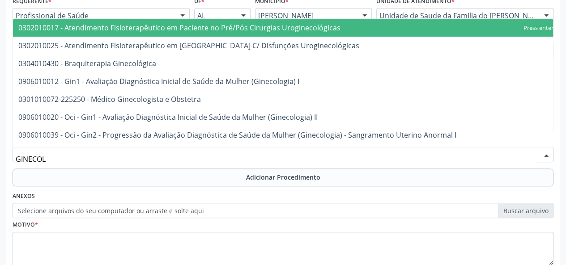
type input "GINECOLO"
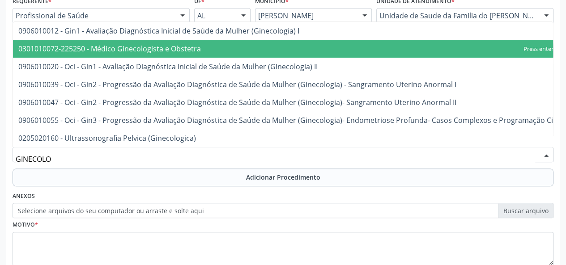
click at [185, 44] on span "0301010072-225250 - Médico Ginecologista e Obstetra" at bounding box center [109, 49] width 182 height 10
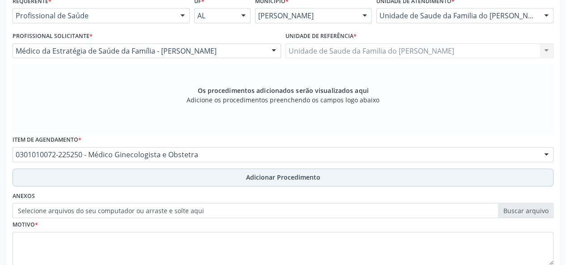
click at [153, 175] on button "Adicionar Procedimento" at bounding box center [283, 178] width 541 height 18
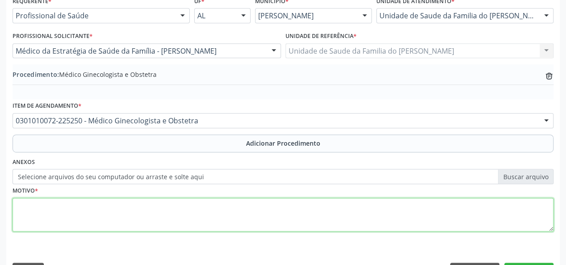
click at [126, 212] on textarea at bounding box center [283, 215] width 541 height 34
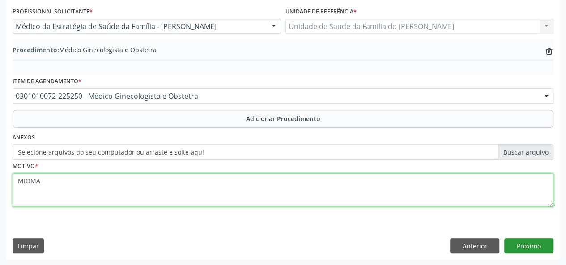
type textarea "MIOMA"
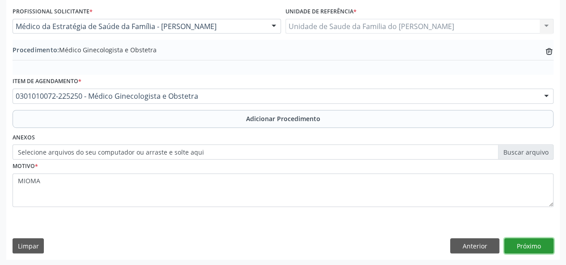
click at [536, 246] on button "Próximo" at bounding box center [528, 245] width 49 height 15
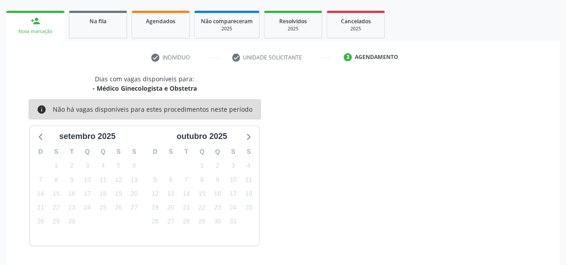
scroll to position [162, 0]
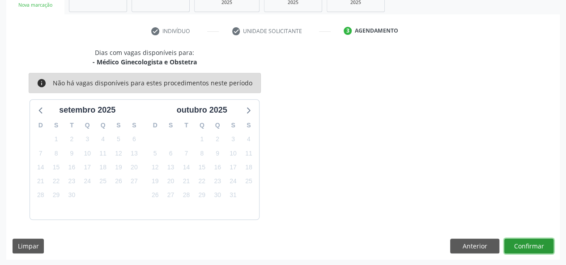
click at [524, 245] on button "Confirmar" at bounding box center [528, 246] width 49 height 15
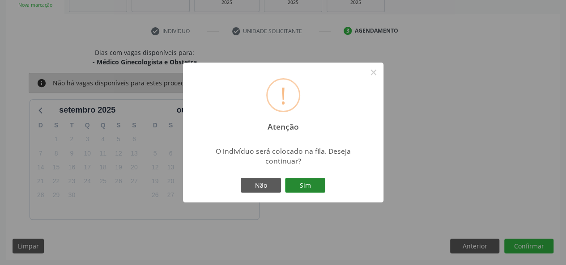
click at [301, 186] on button "Sim" at bounding box center [305, 185] width 40 height 15
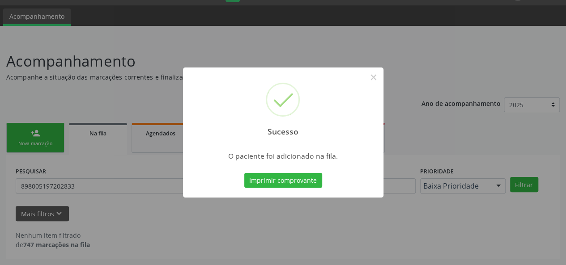
scroll to position [23, 0]
click at [374, 71] on button "×" at bounding box center [373, 77] width 15 height 15
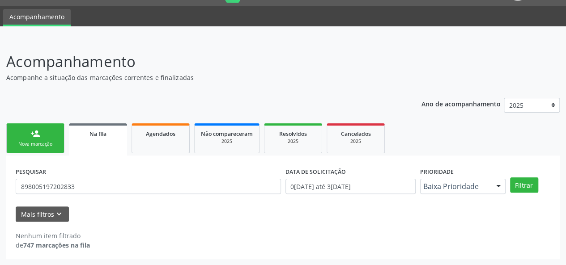
click at [52, 143] on div "Nova marcação" at bounding box center [35, 144] width 45 height 7
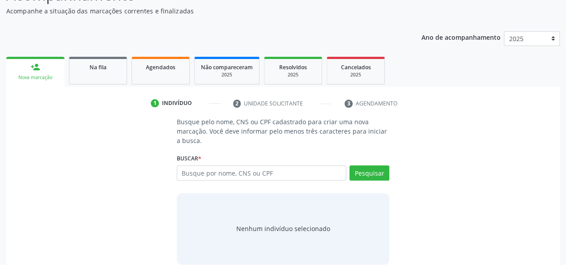
scroll to position [101, 0]
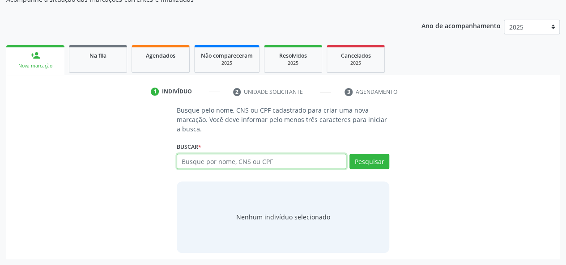
paste input "898005197202833"
type input "898005197202833"
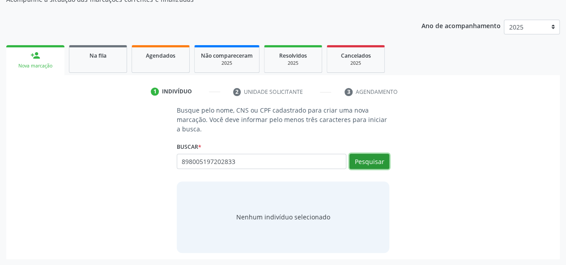
click at [375, 161] on button "Pesquisar" at bounding box center [369, 161] width 40 height 15
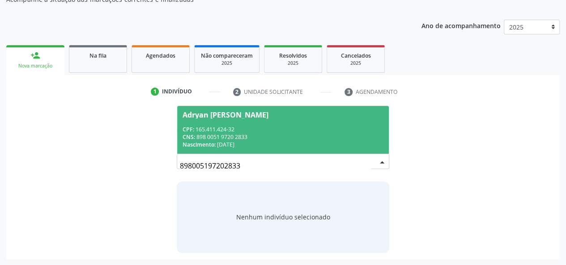
click at [306, 133] on div "CNS: 898 0051 9720 2833" at bounding box center [282, 137] width 201 height 8
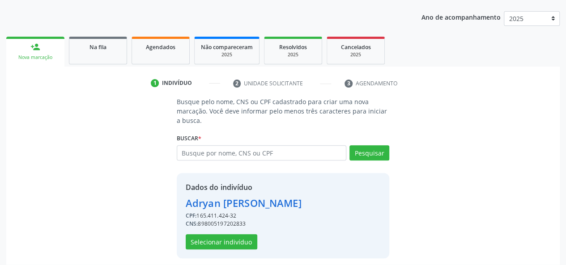
scroll to position [114, 0]
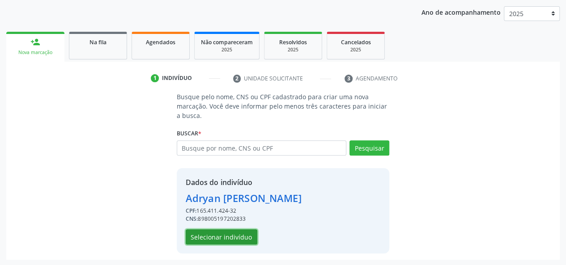
click at [216, 237] on button "Selecionar indivíduo" at bounding box center [222, 236] width 72 height 15
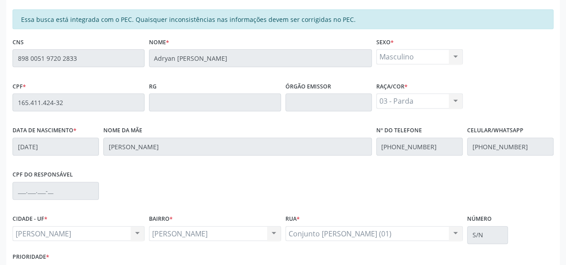
scroll to position [257, 0]
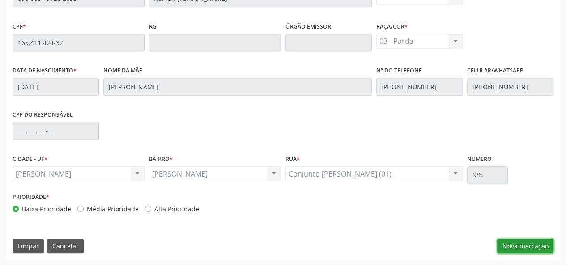
click at [527, 246] on button "Nova marcação" at bounding box center [525, 246] width 56 height 15
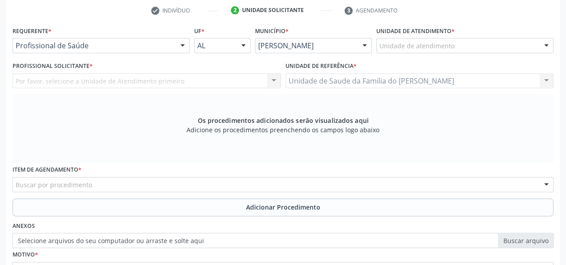
scroll to position [168, 0]
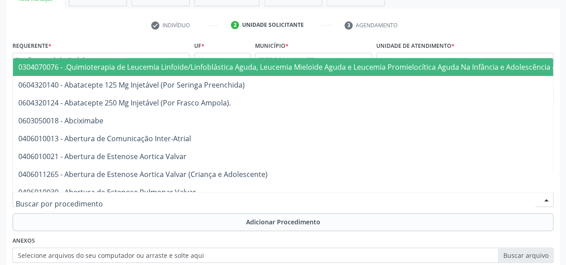
click at [178, 198] on div at bounding box center [283, 199] width 541 height 15
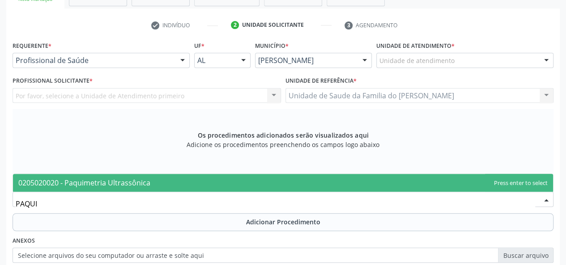
type input "PAQUI"
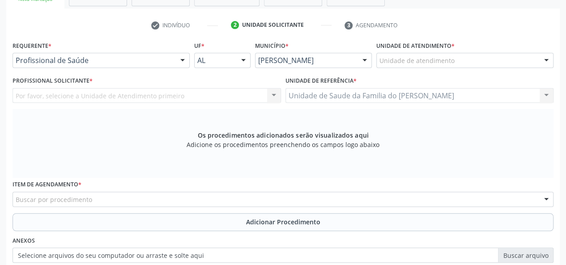
click at [257, 146] on div "Requerente * Profissional de Saúde Profissional de Saúde Paciente Nenhum result…" at bounding box center [283, 181] width 541 height 284
click at [123, 203] on div "Item de agendamento * Buscar por procedimento 0304070076 - .Quimioterapia de Le…" at bounding box center [282, 195] width 545 height 35
click at [123, 203] on div "Buscar por procedimento" at bounding box center [283, 199] width 541 height 15
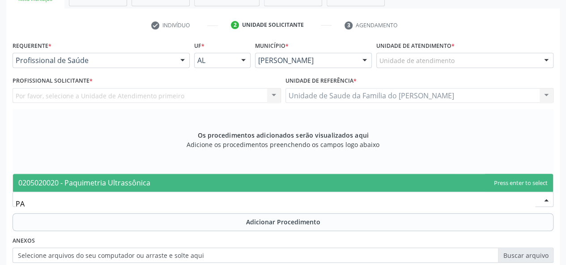
type input "P"
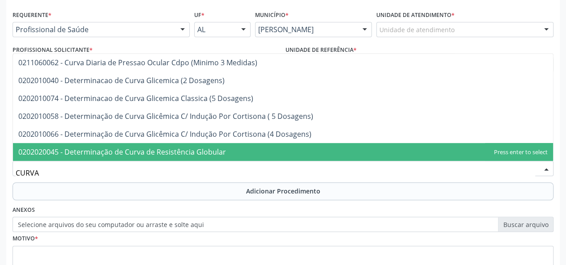
scroll to position [212, 0]
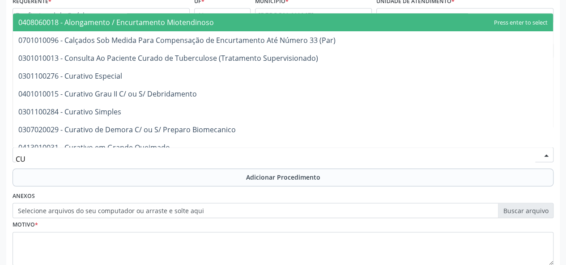
type input "C"
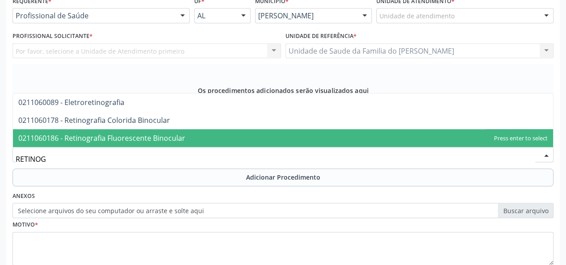
click at [171, 136] on span "0211060186 - Retinografia Fluorescente Binocular" at bounding box center [101, 138] width 167 height 10
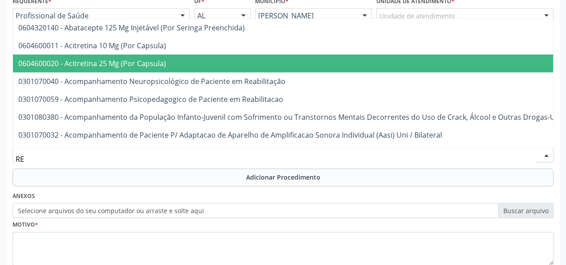
type input "R"
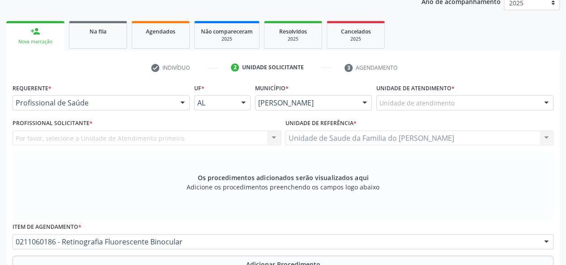
scroll to position [0, 0]
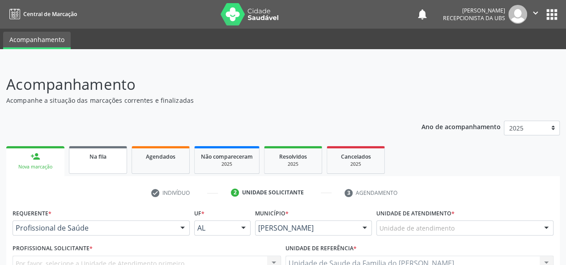
click at [102, 159] on span "Na fila" at bounding box center [97, 157] width 17 height 8
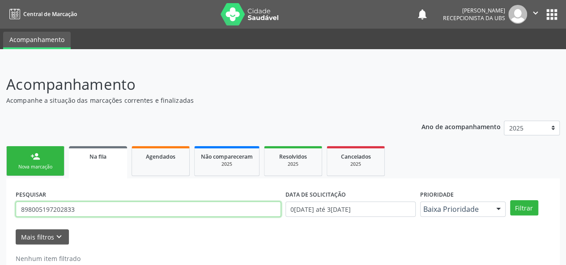
click at [102, 208] on input "898005197202833" at bounding box center [148, 209] width 265 height 15
type input "8"
